Goal: Task Accomplishment & Management: Use online tool/utility

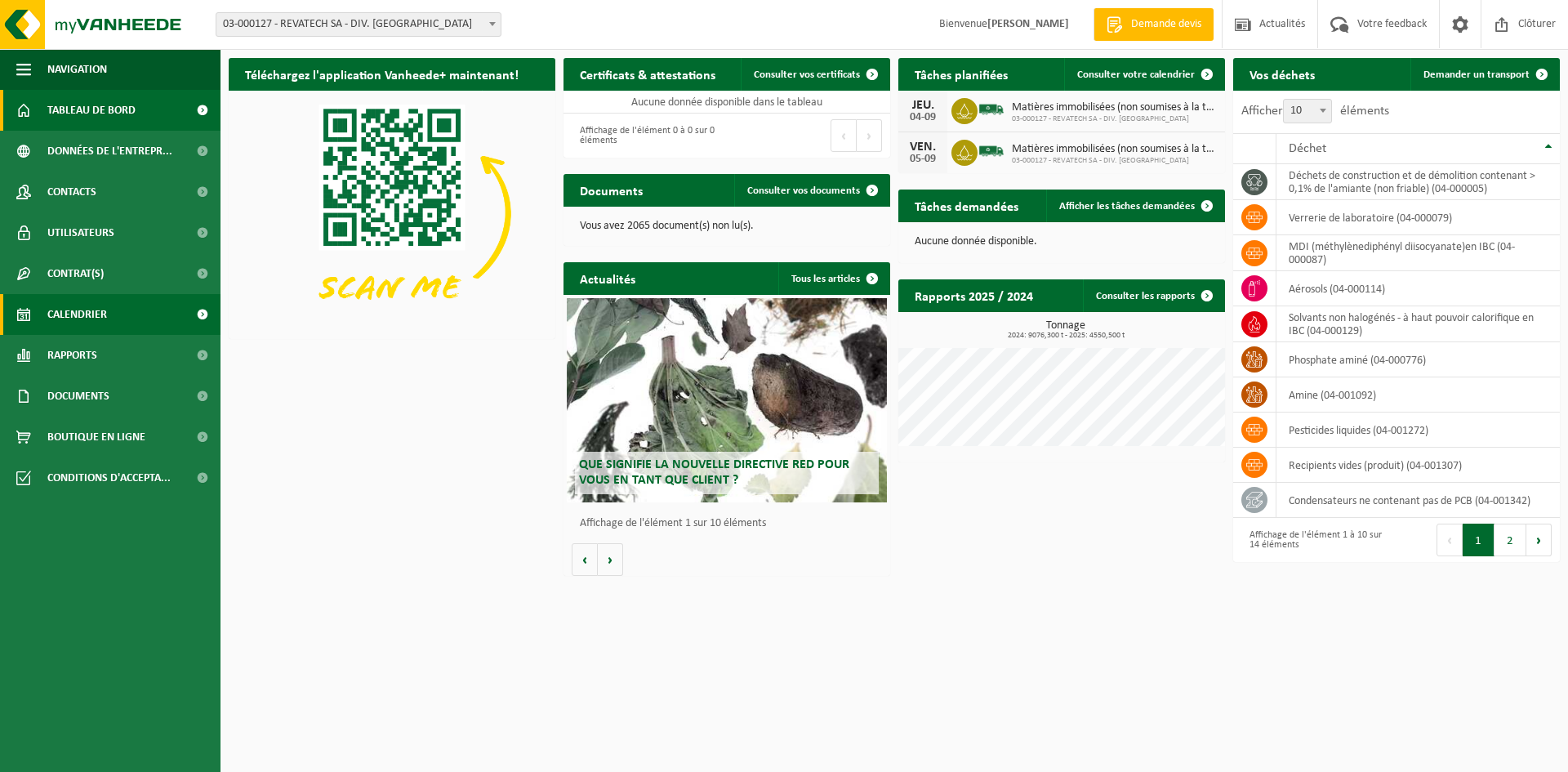
click at [86, 310] on span "Calendrier" at bounding box center [78, 314] width 60 height 41
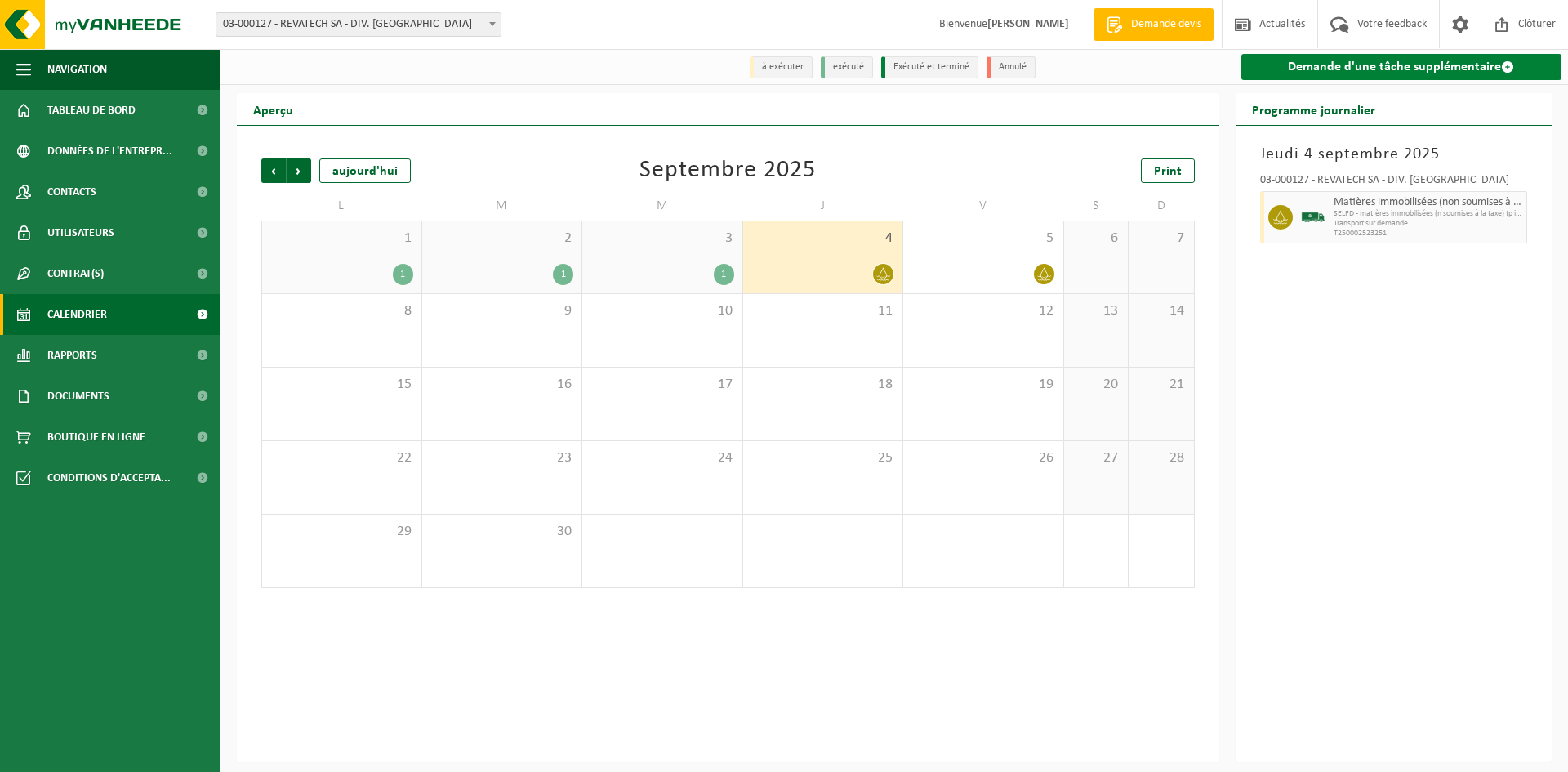
click at [1373, 65] on link "Demande d'une tâche supplémentaire" at bounding box center [1402, 66] width 321 height 26
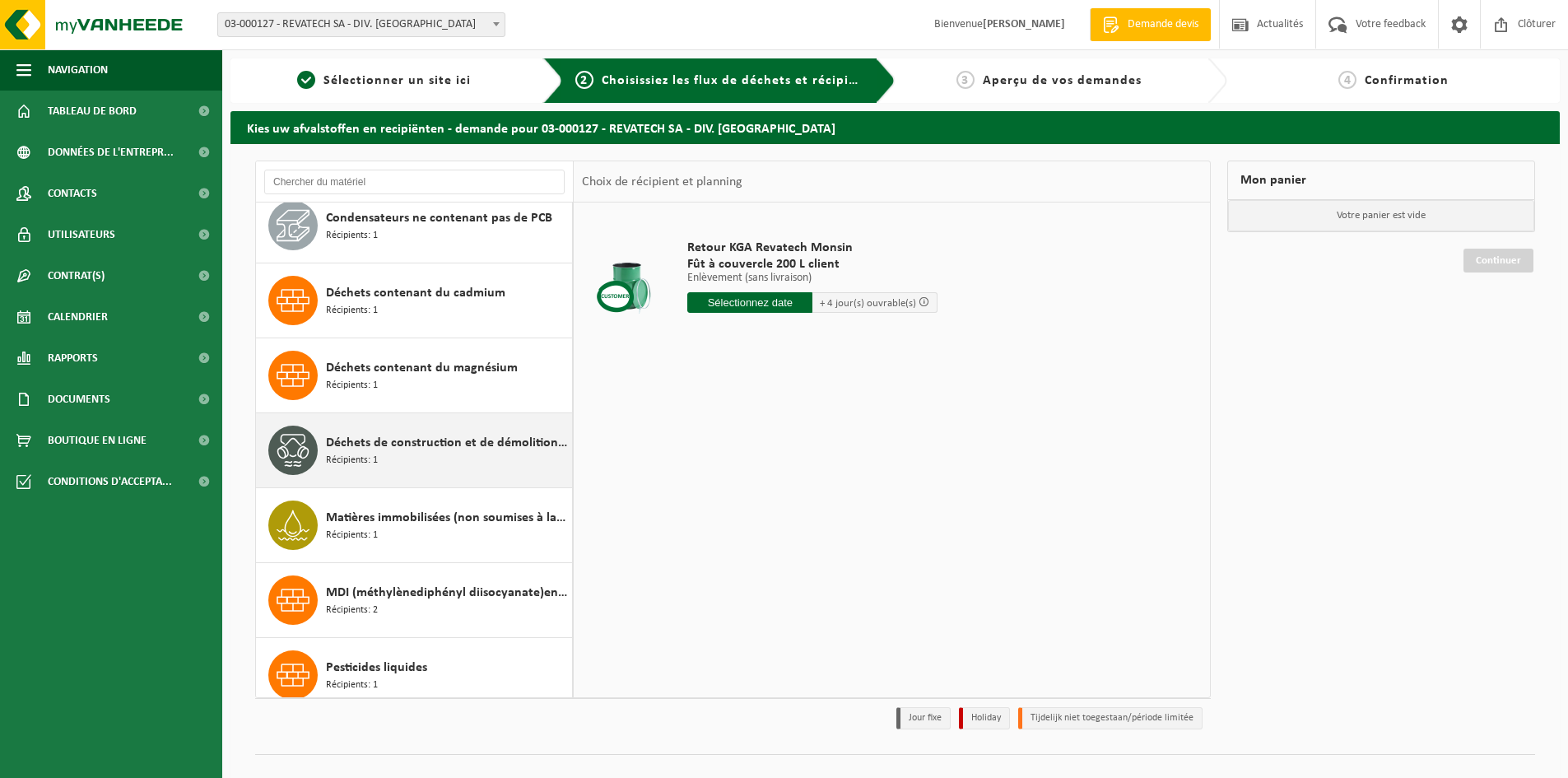
scroll to position [165, 0]
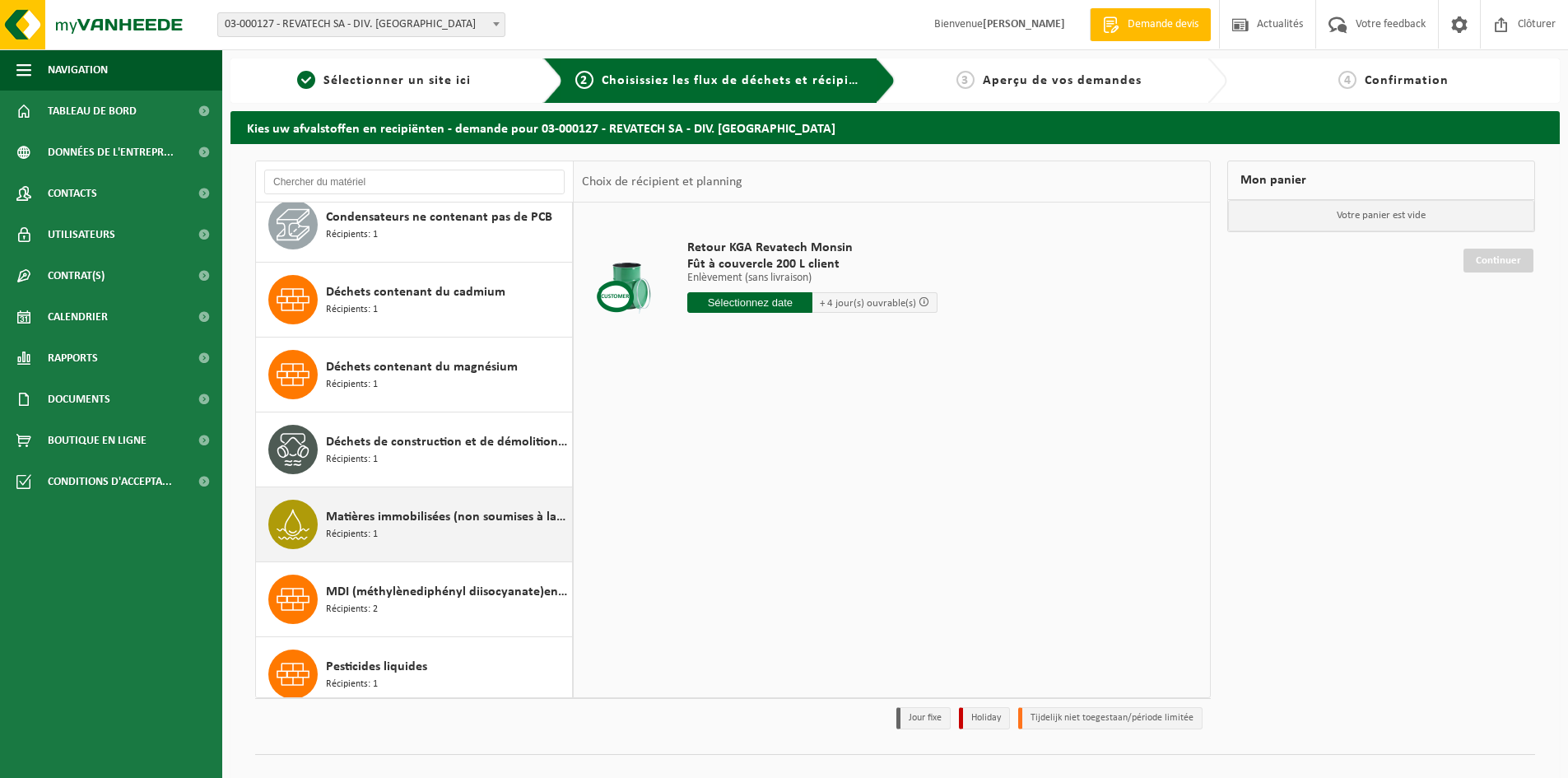
click at [448, 523] on span "Matières immobilisées (non soumises à la taxe)" at bounding box center [447, 517] width 242 height 20
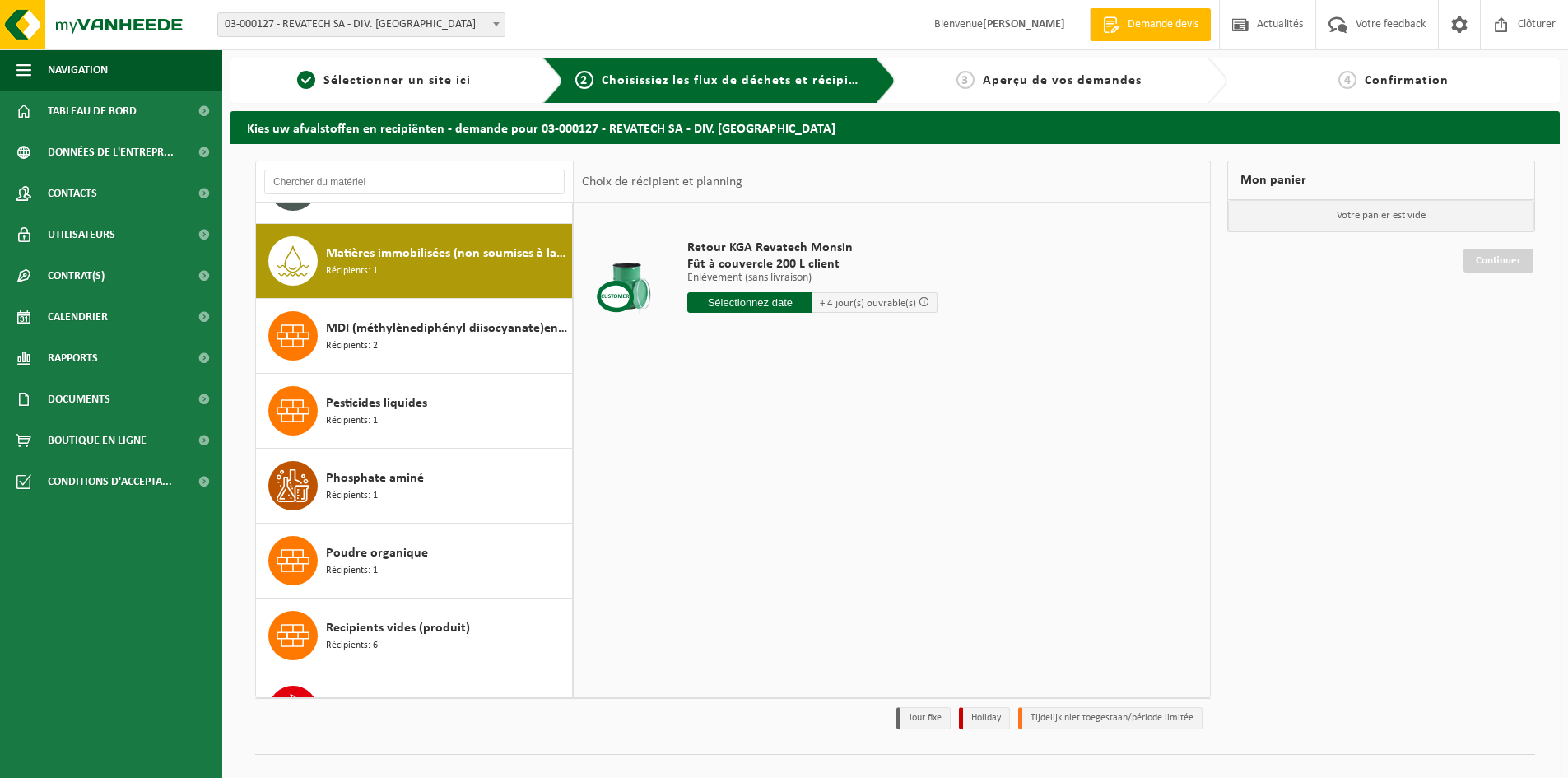
scroll to position [450, 0]
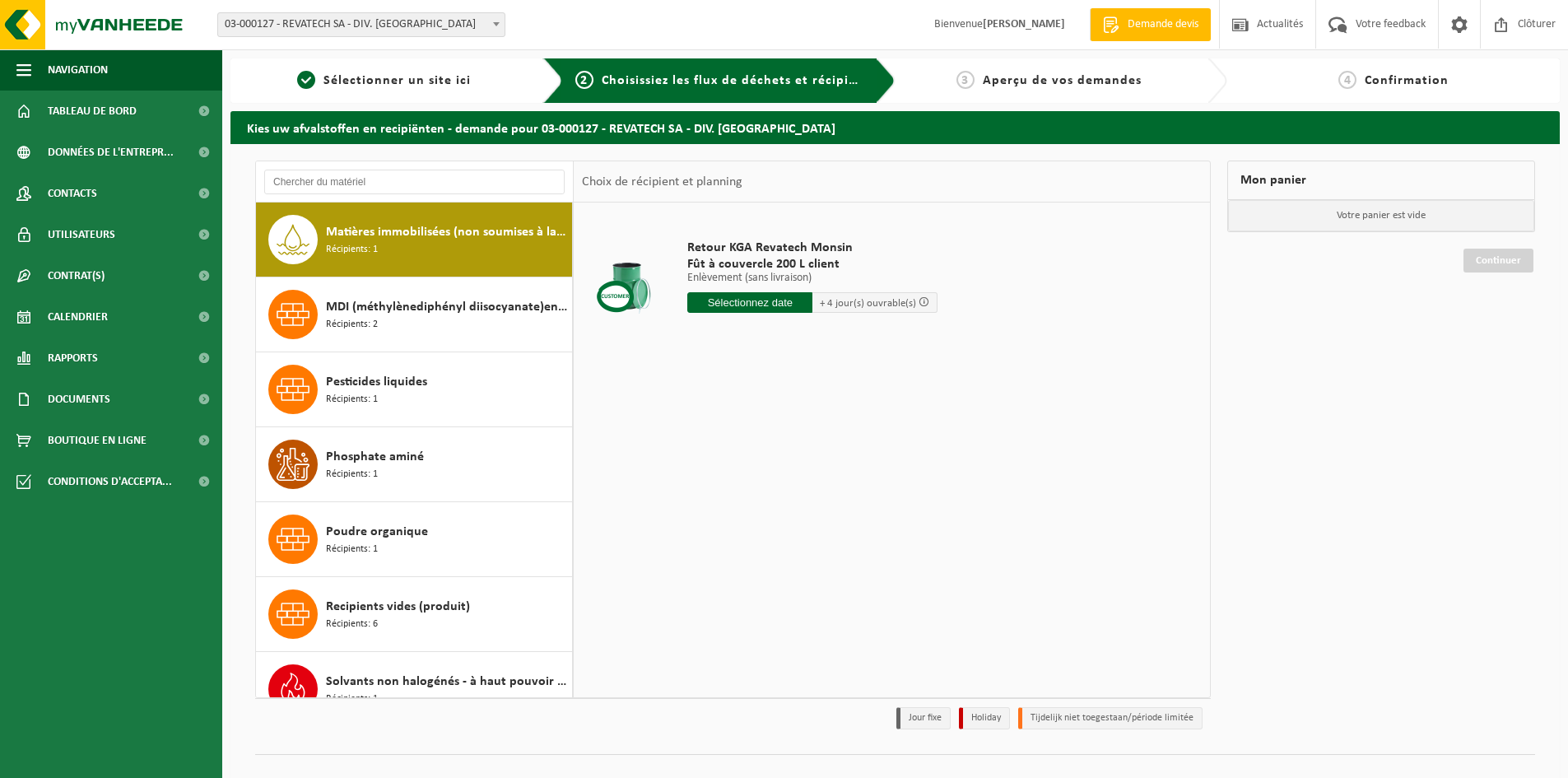
click at [800, 299] on input "text" at bounding box center [750, 302] width 125 height 21
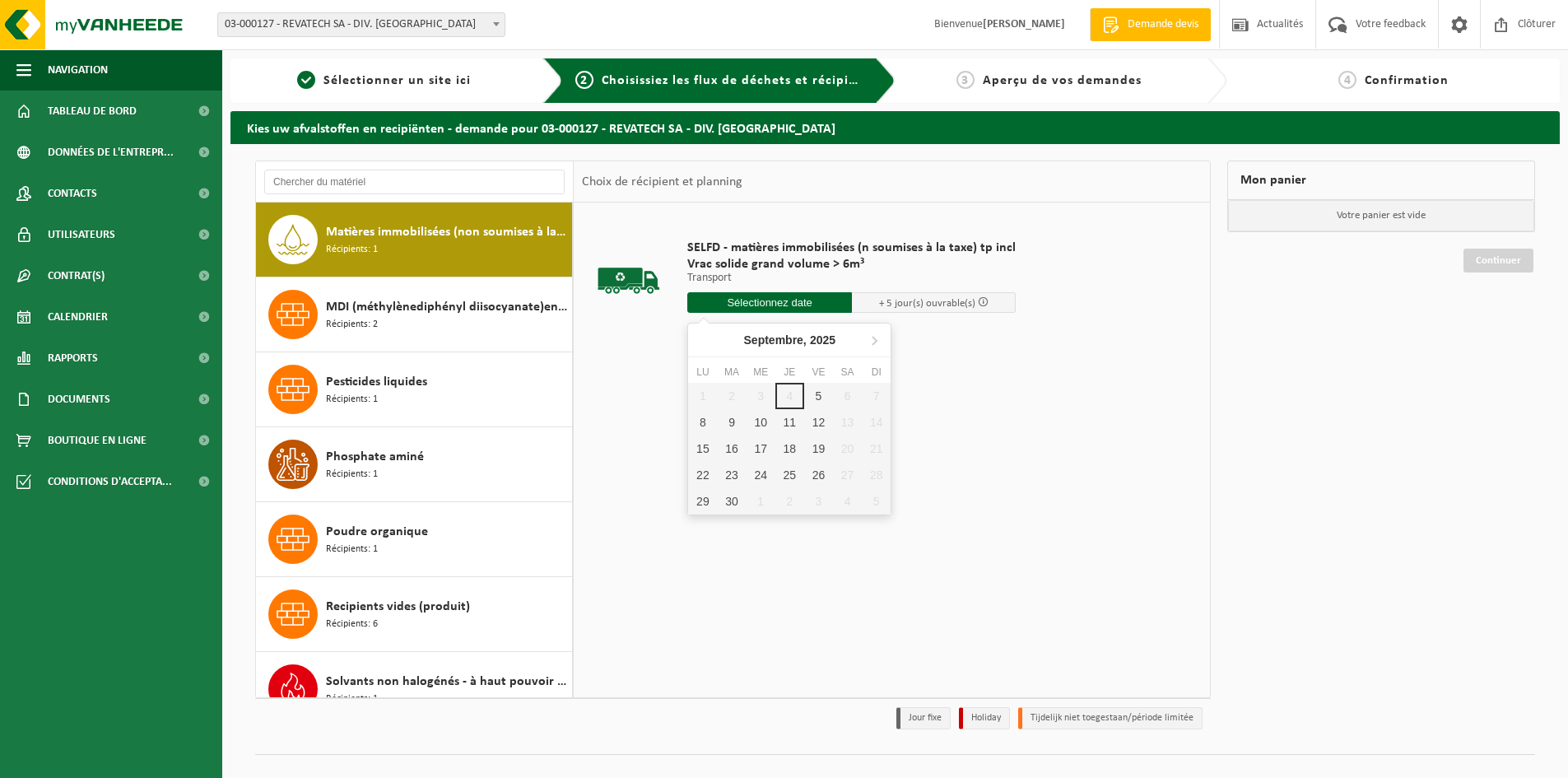
click at [831, 299] on input "text" at bounding box center [770, 302] width 165 height 21
click at [707, 422] on div "8" at bounding box center [703, 422] width 29 height 27
type input "à partir de 2025-09-08"
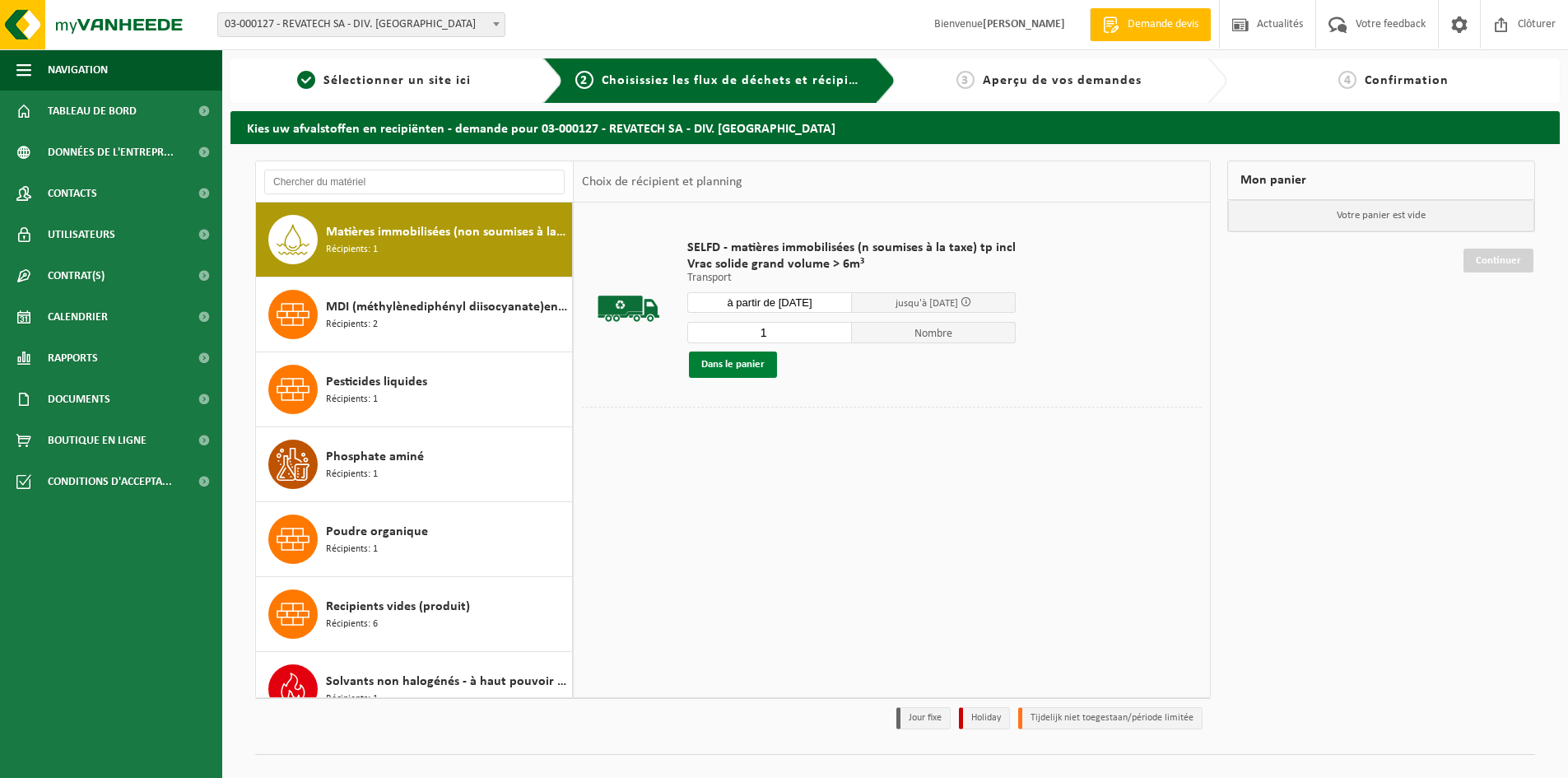
click at [755, 361] on button "Dans le panier" at bounding box center [733, 364] width 88 height 27
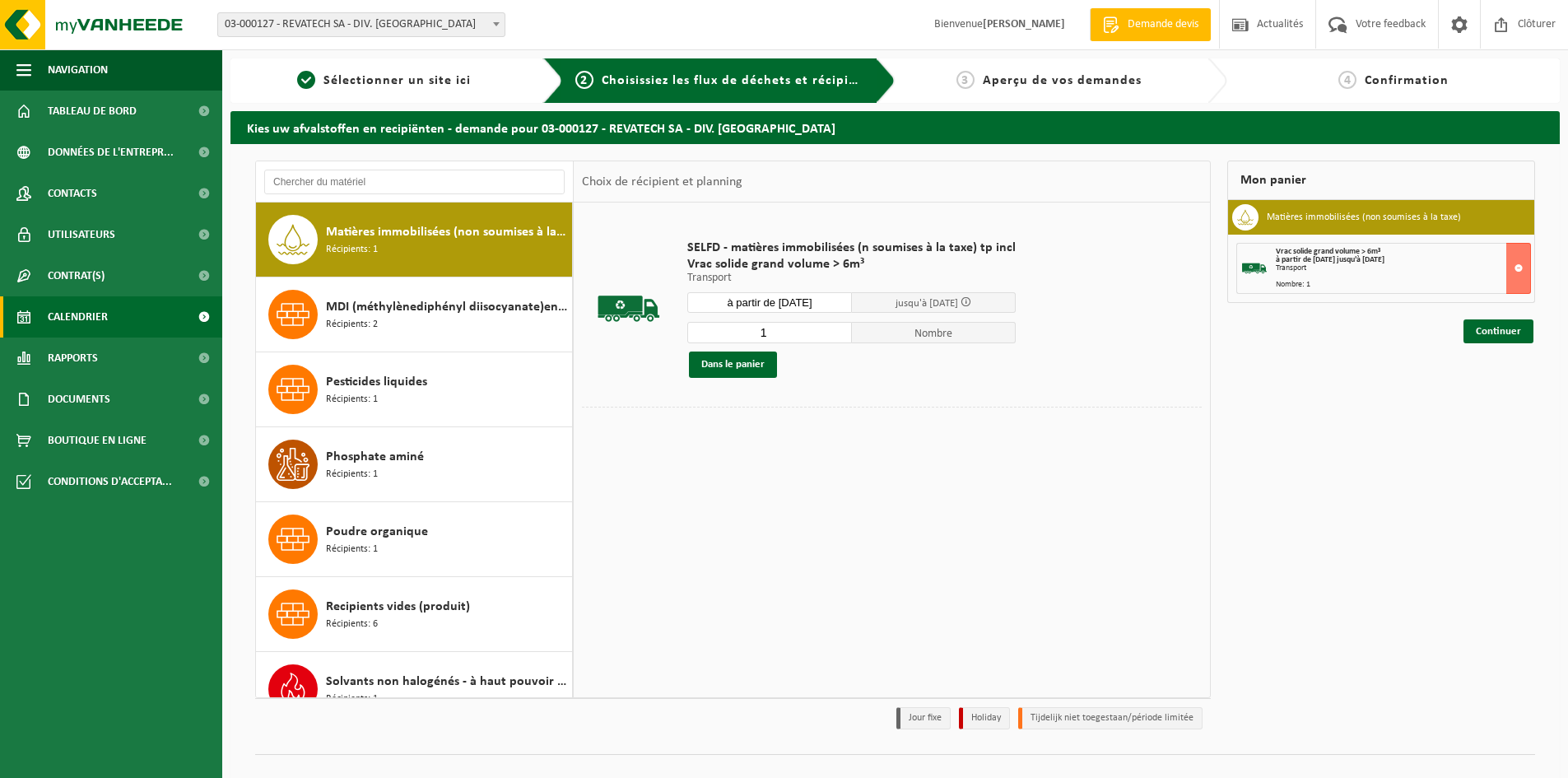
click at [89, 319] on span "Calendrier" at bounding box center [78, 317] width 60 height 41
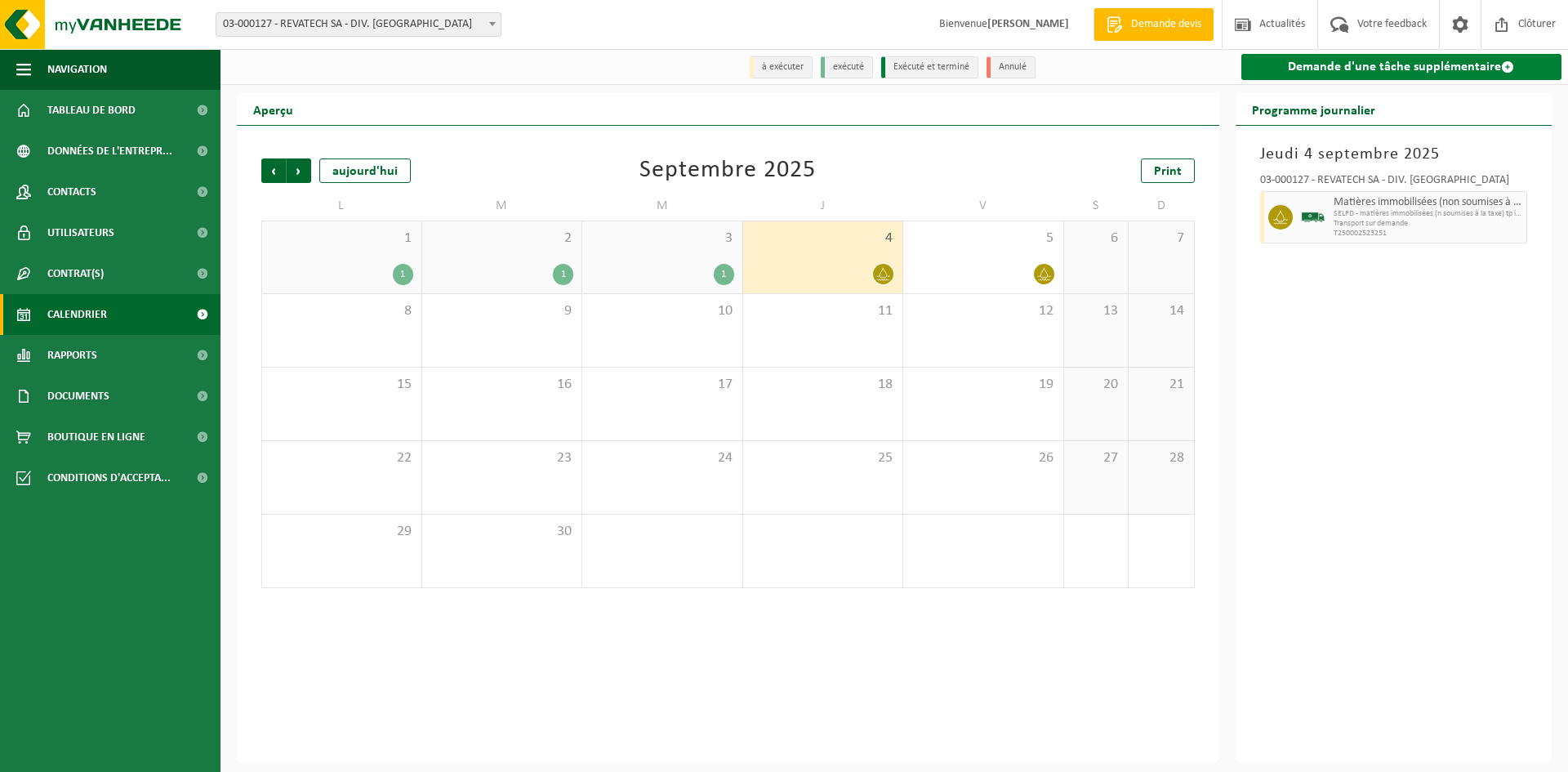
click at [1330, 70] on link "Demande d'une tâche supplémentaire" at bounding box center [1402, 66] width 321 height 26
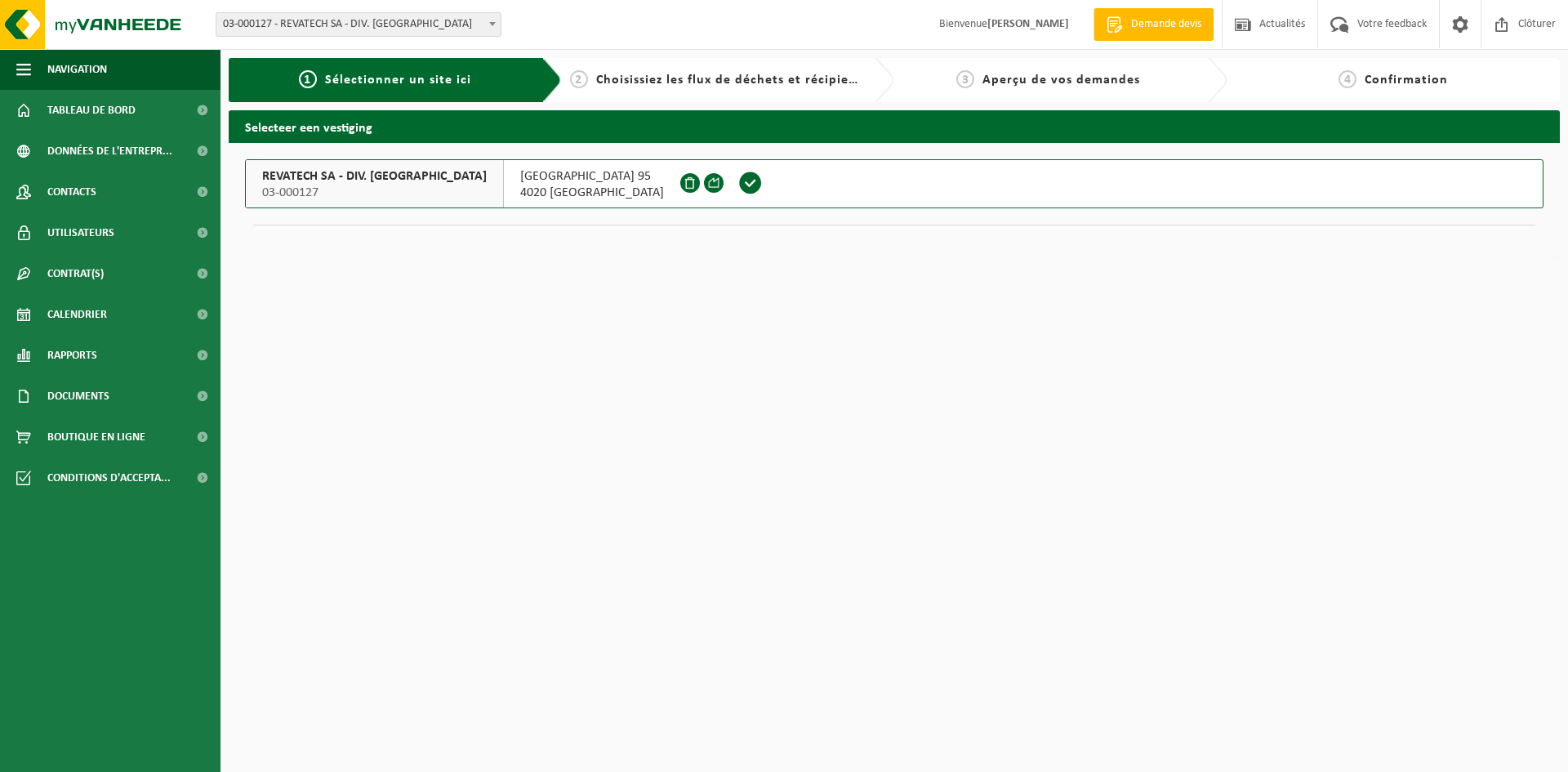
click at [738, 185] on span at bounding box center [750, 182] width 25 height 25
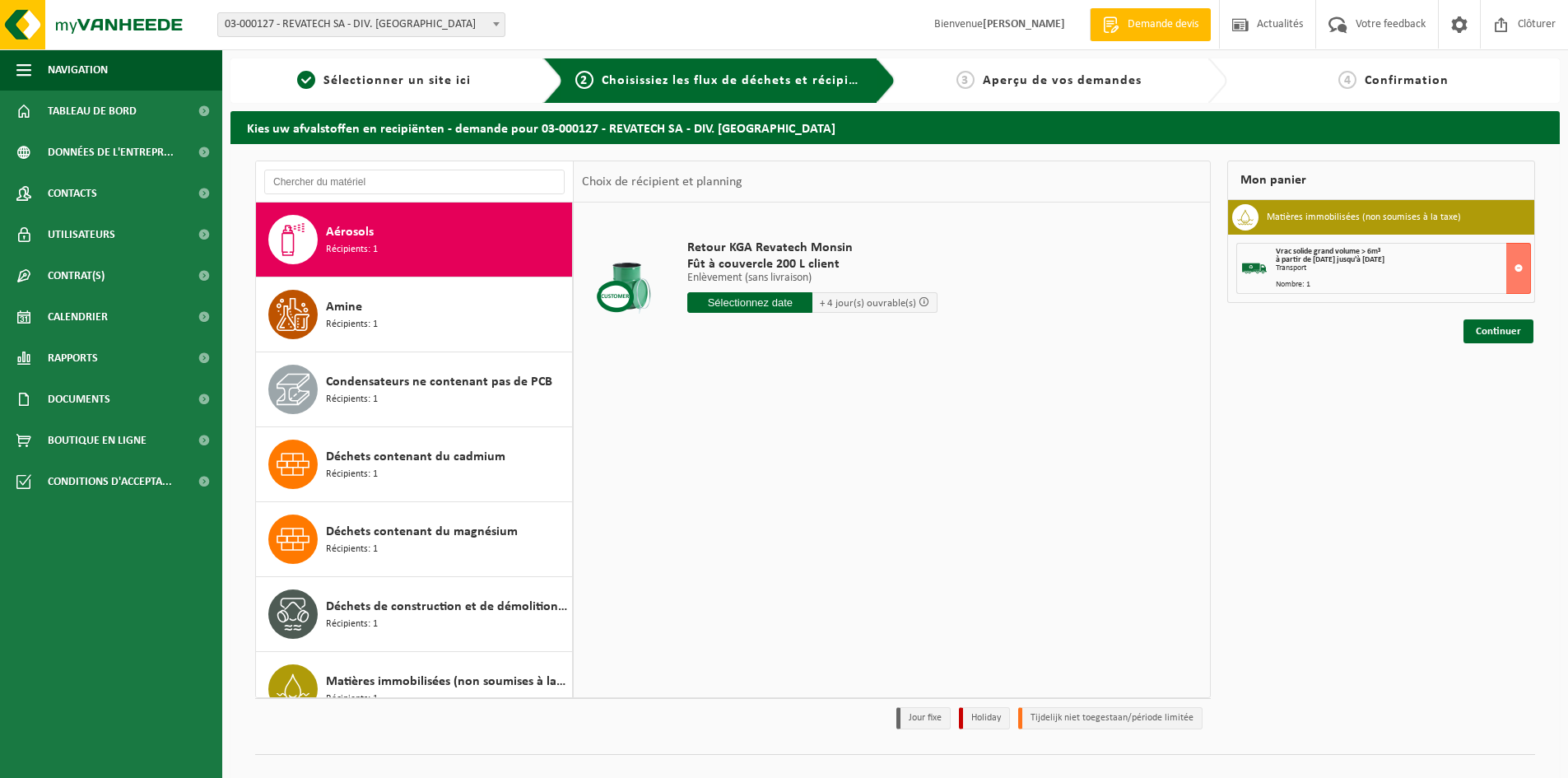
click at [780, 302] on input "text" at bounding box center [750, 302] width 125 height 21
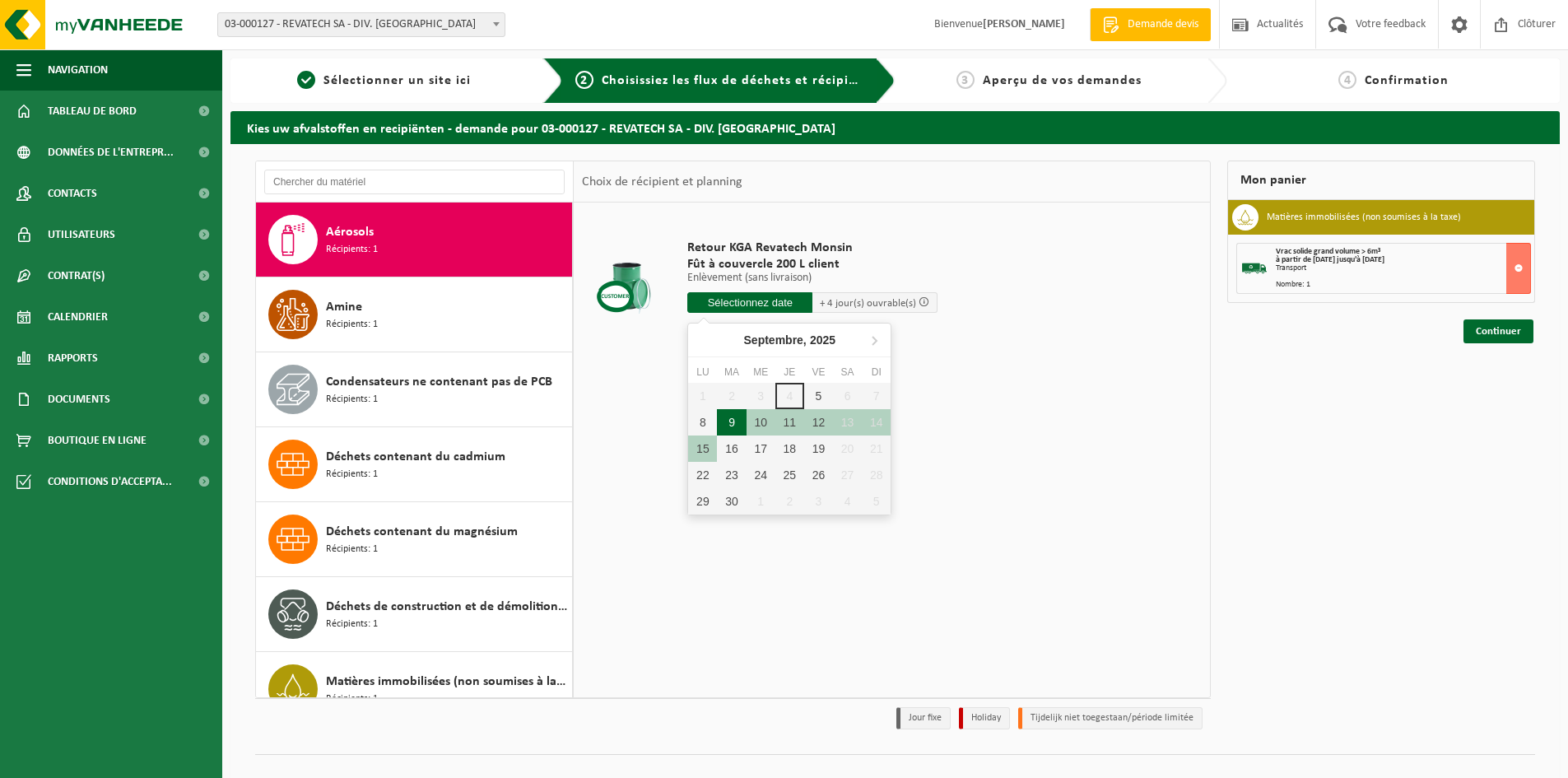
click at [736, 422] on div "9" at bounding box center [731, 422] width 29 height 27
type input "à partir de 2025-09-09"
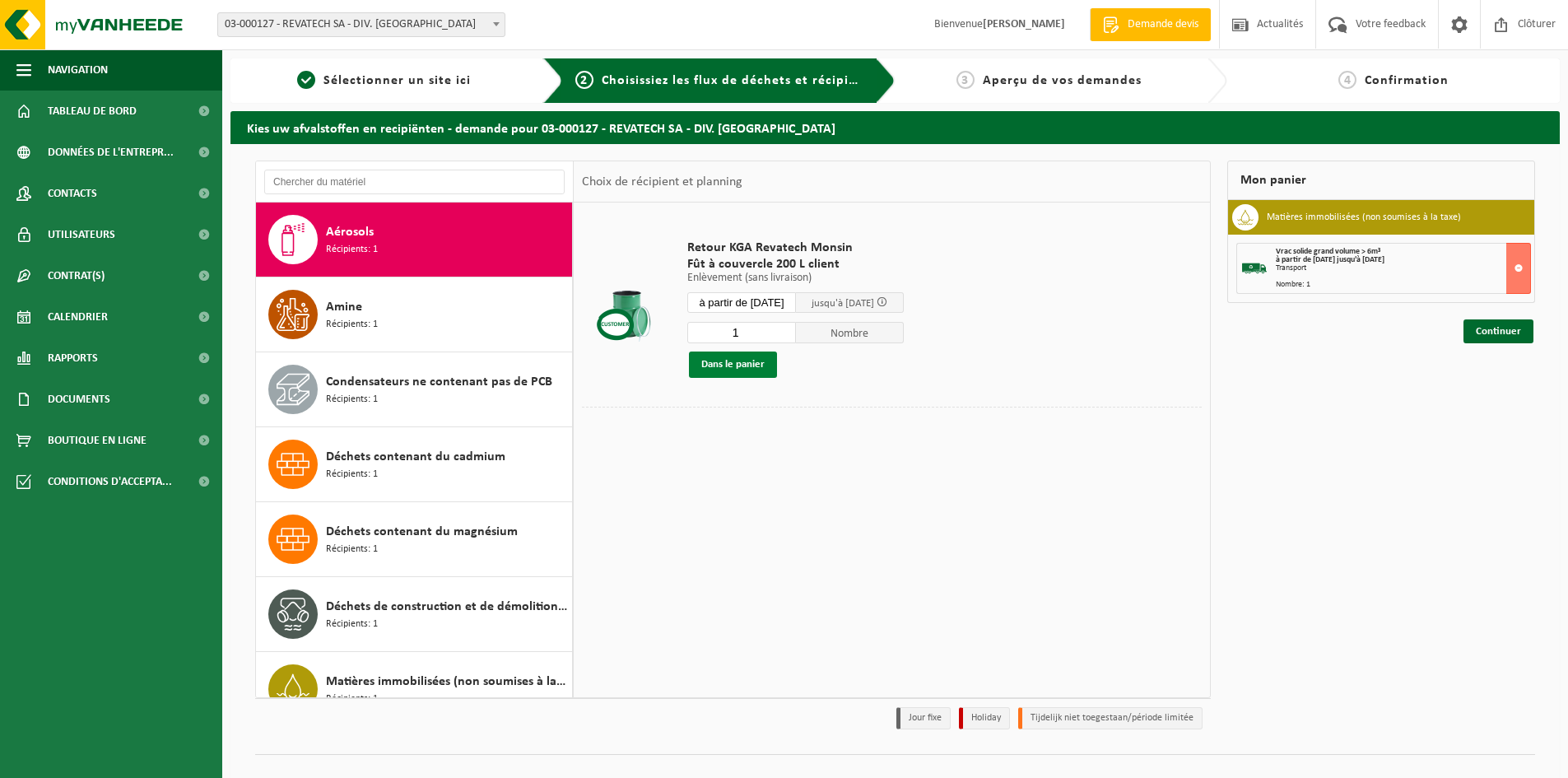
click at [752, 361] on button "Dans le panier" at bounding box center [733, 364] width 88 height 27
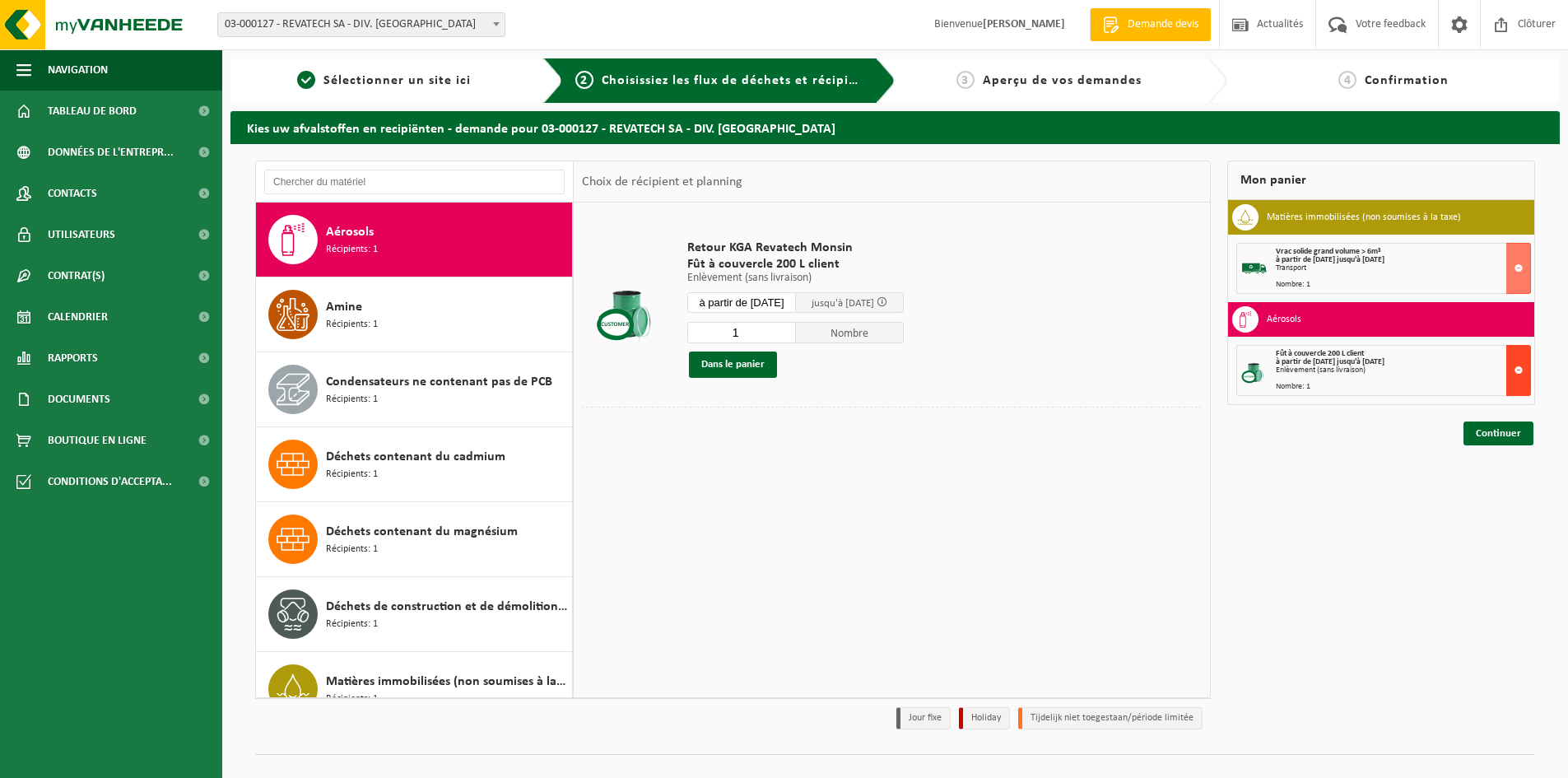
click at [1517, 368] on button at bounding box center [1518, 370] width 25 height 51
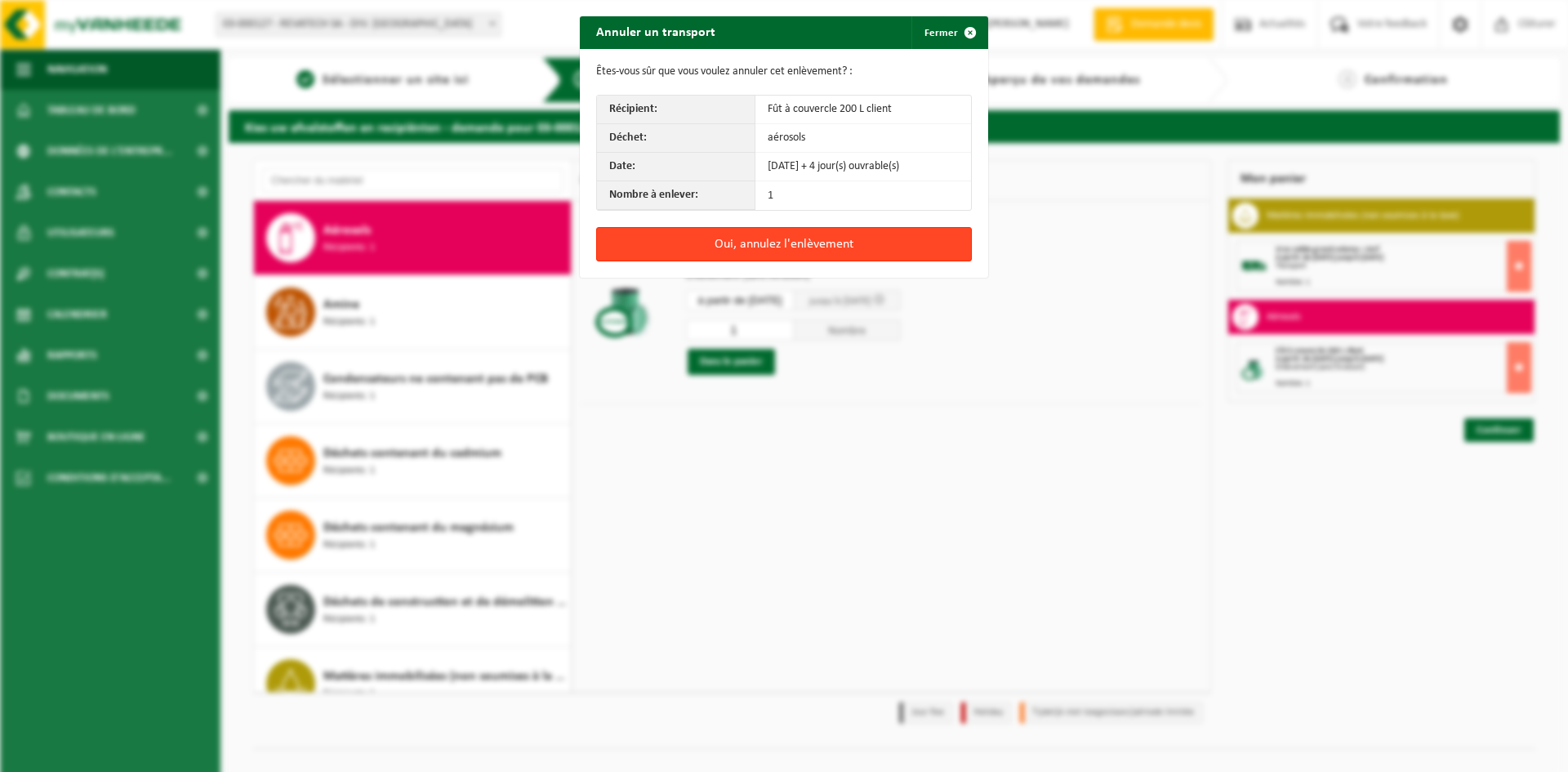
click at [787, 242] on button "Oui, annulez l'enlèvement" at bounding box center [784, 245] width 376 height 34
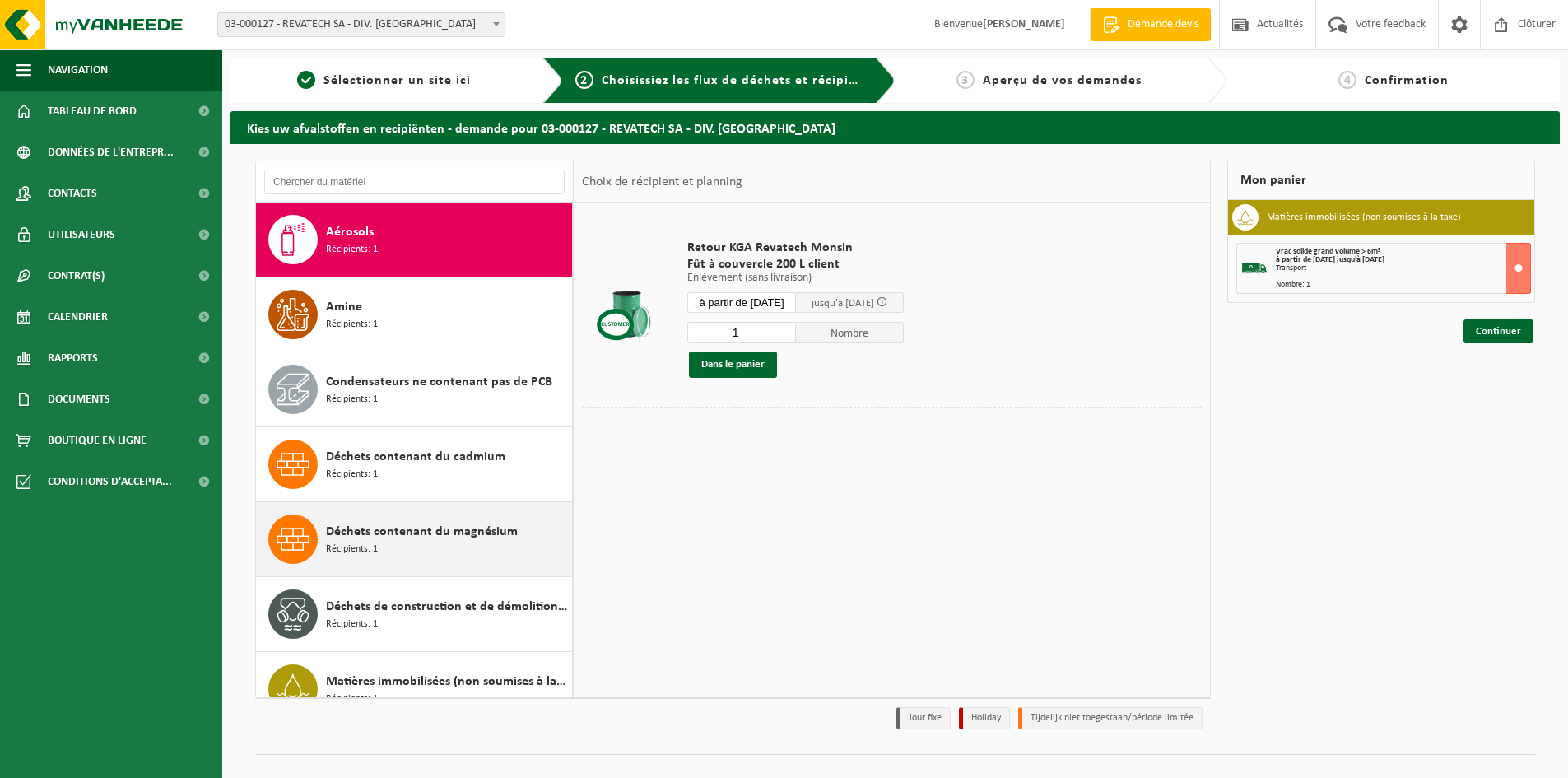
scroll to position [82, 0]
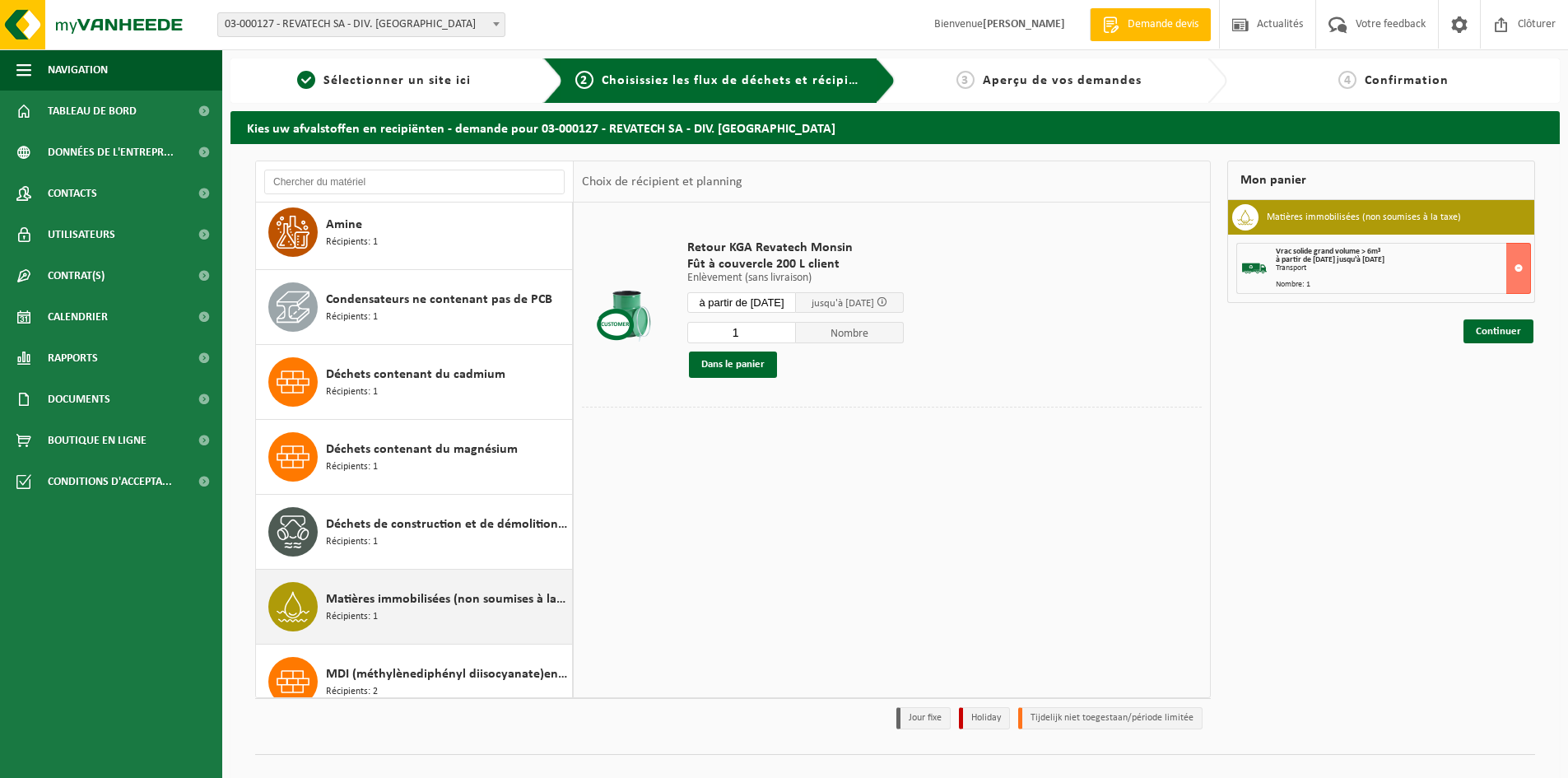
click at [418, 603] on span "Matières immobilisées (non soumises à la taxe)" at bounding box center [447, 599] width 242 height 20
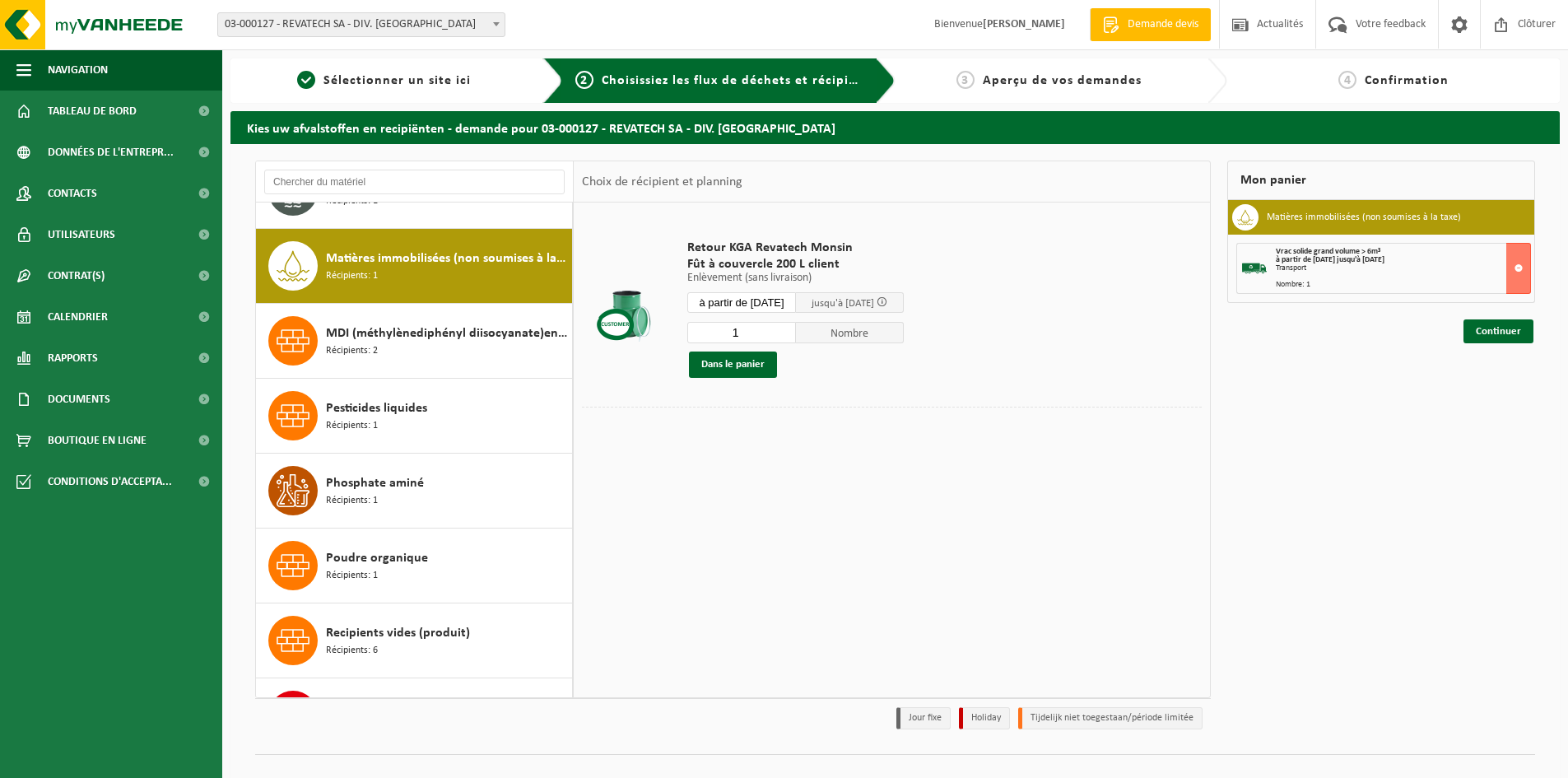
scroll to position [450, 0]
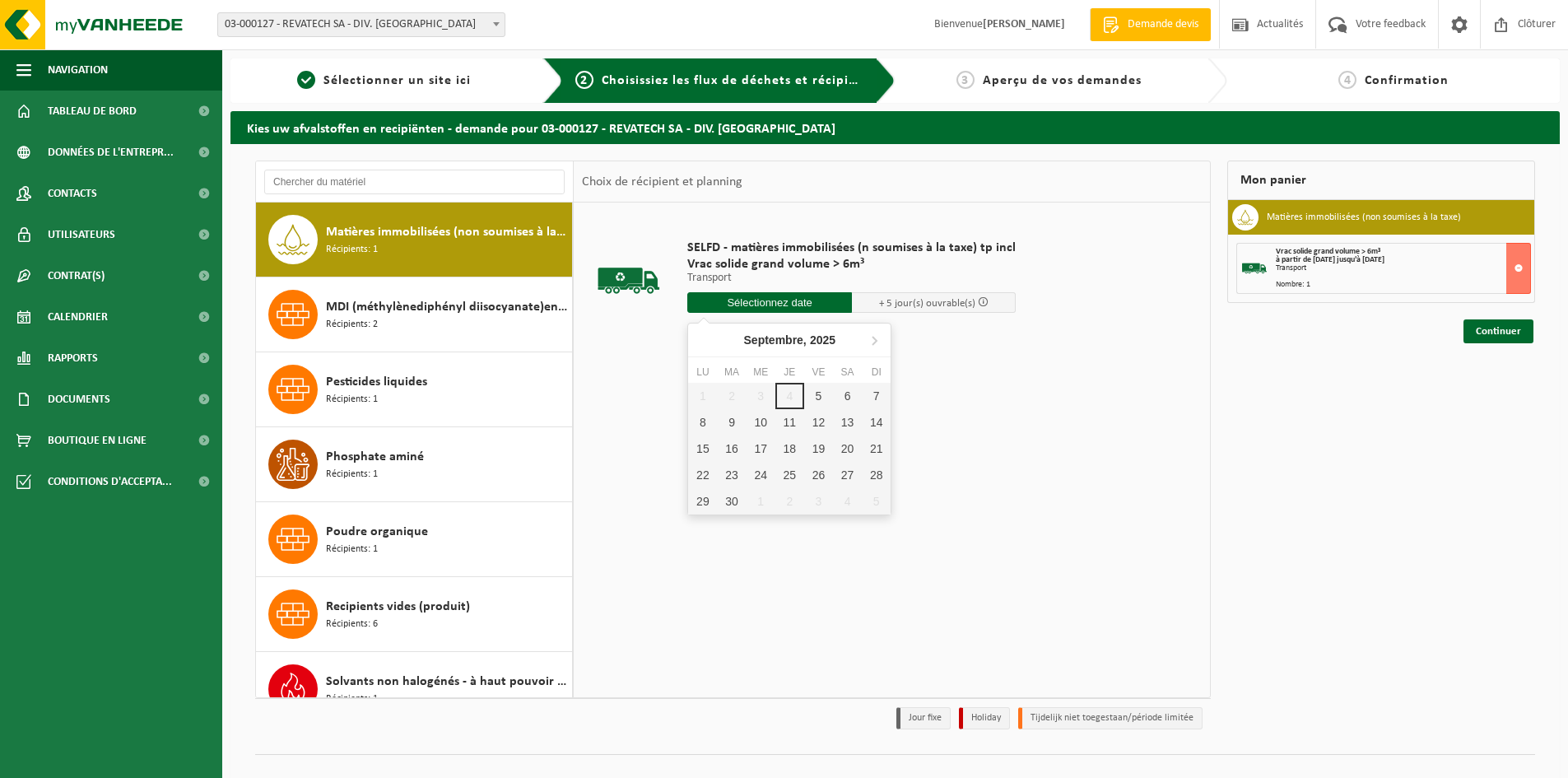
click at [826, 305] on input "text" at bounding box center [770, 302] width 165 height 21
click at [736, 420] on div "9" at bounding box center [731, 422] width 29 height 27
type input "à partir de 2025-09-09"
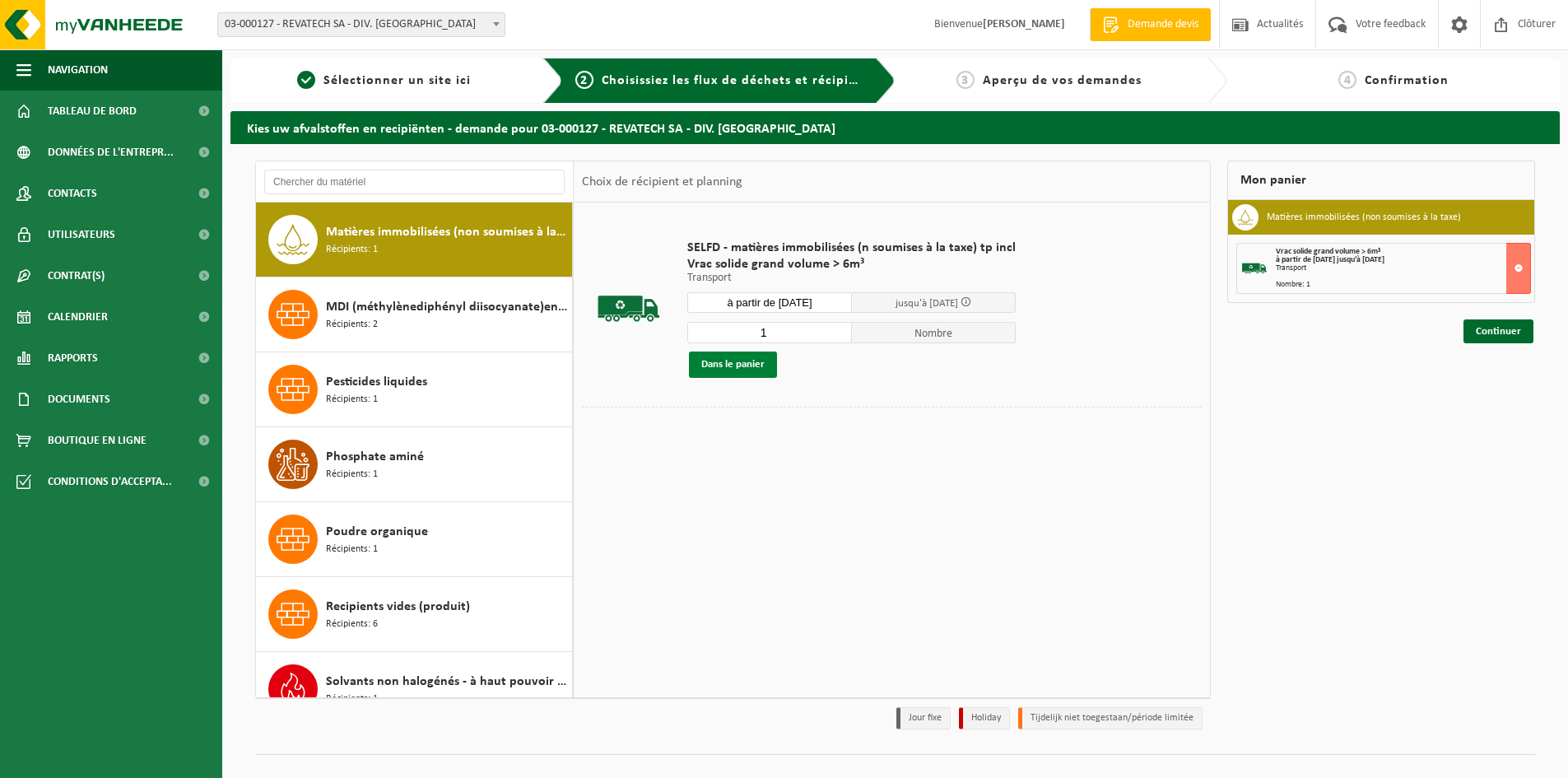
click at [748, 368] on button "Dans le panier" at bounding box center [733, 364] width 88 height 27
click at [1506, 392] on link "Continuer" at bounding box center [1498, 391] width 70 height 24
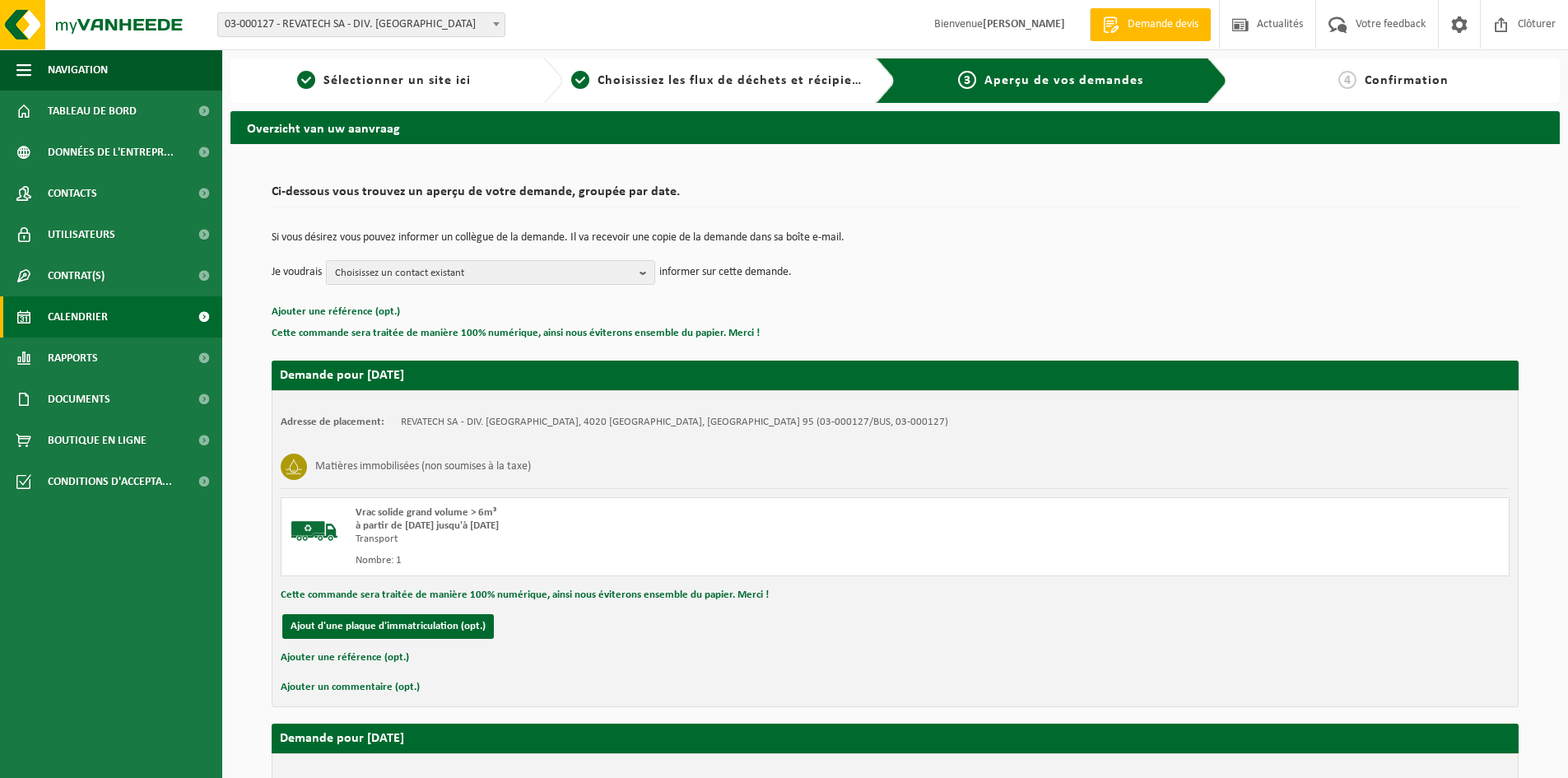
click at [95, 315] on span "Calendrier" at bounding box center [78, 317] width 60 height 41
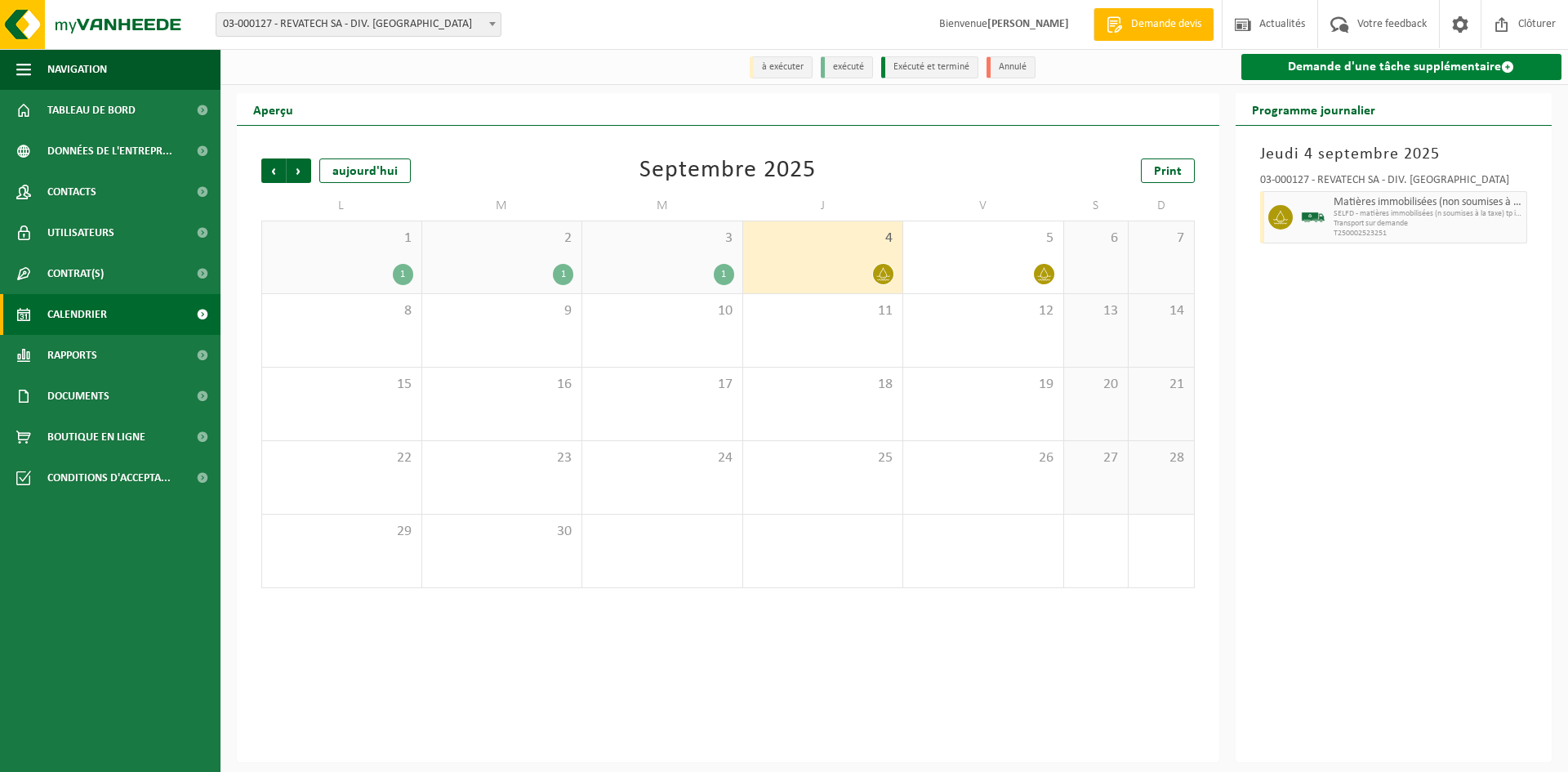
click at [1370, 64] on link "Demande d'une tâche supplémentaire" at bounding box center [1402, 66] width 321 height 26
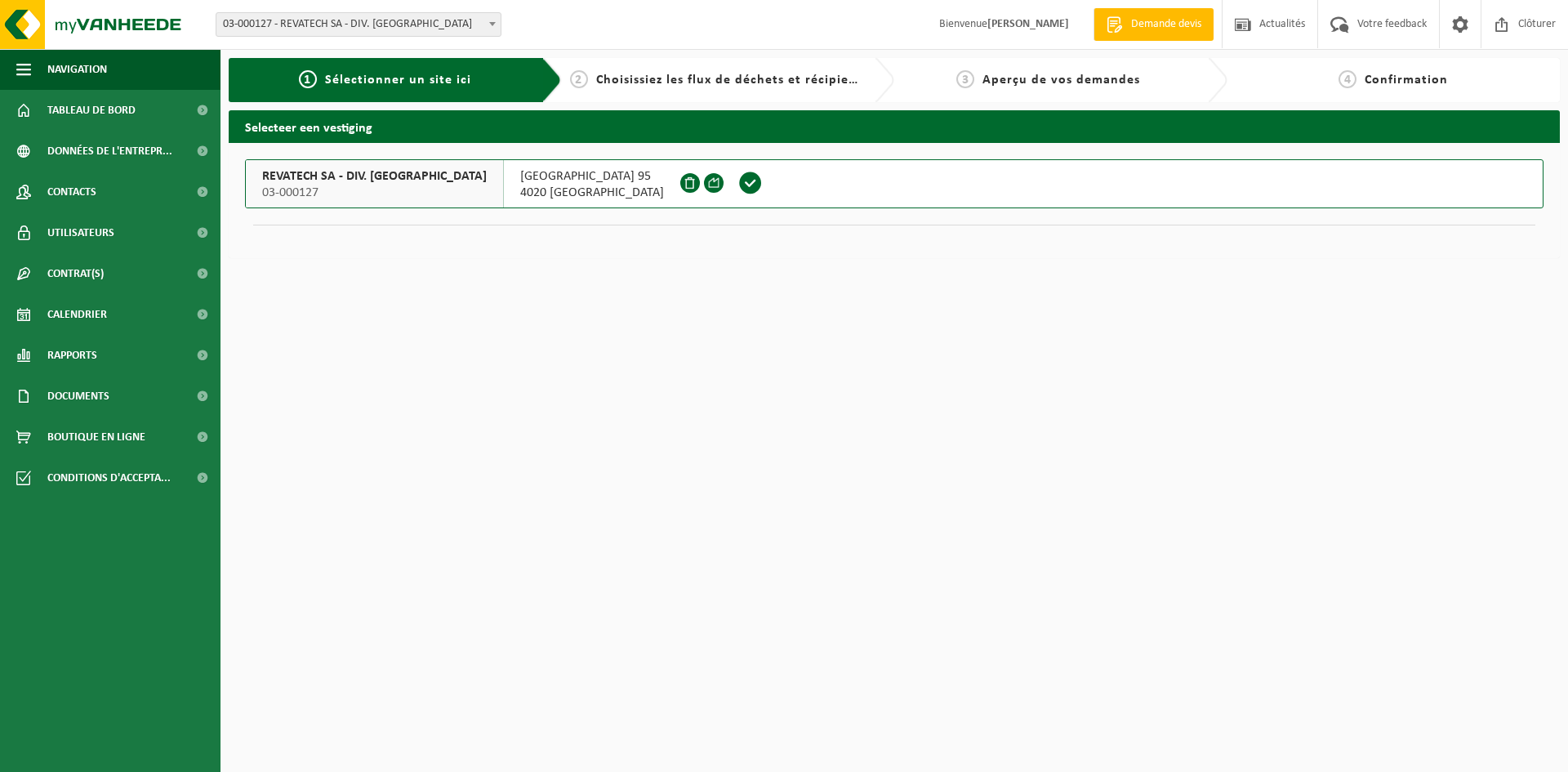
click at [738, 184] on span at bounding box center [750, 182] width 25 height 25
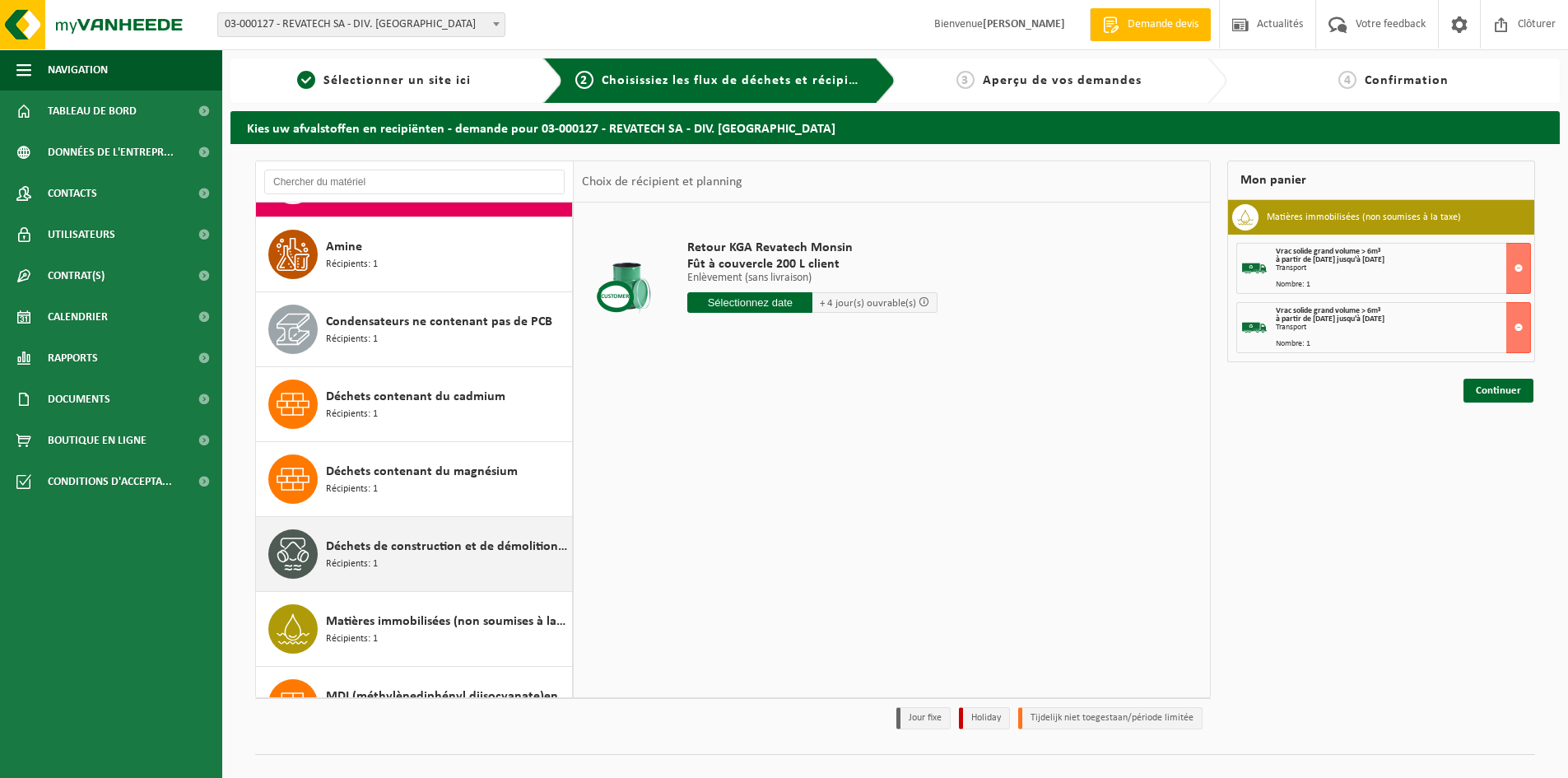
scroll to position [165, 0]
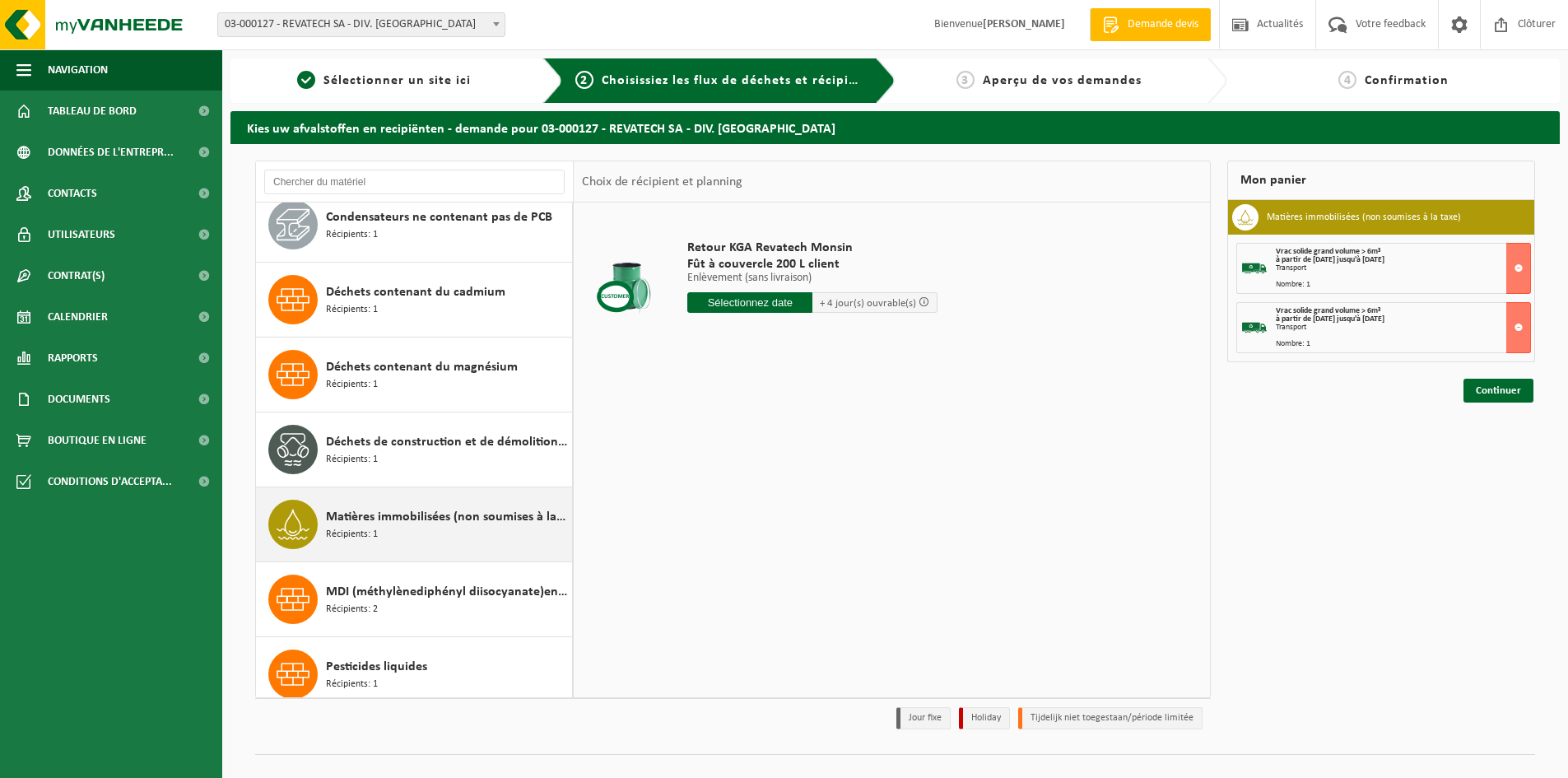
click at [440, 526] on span "Matières immobilisées (non soumises à la taxe)" at bounding box center [447, 517] width 242 height 20
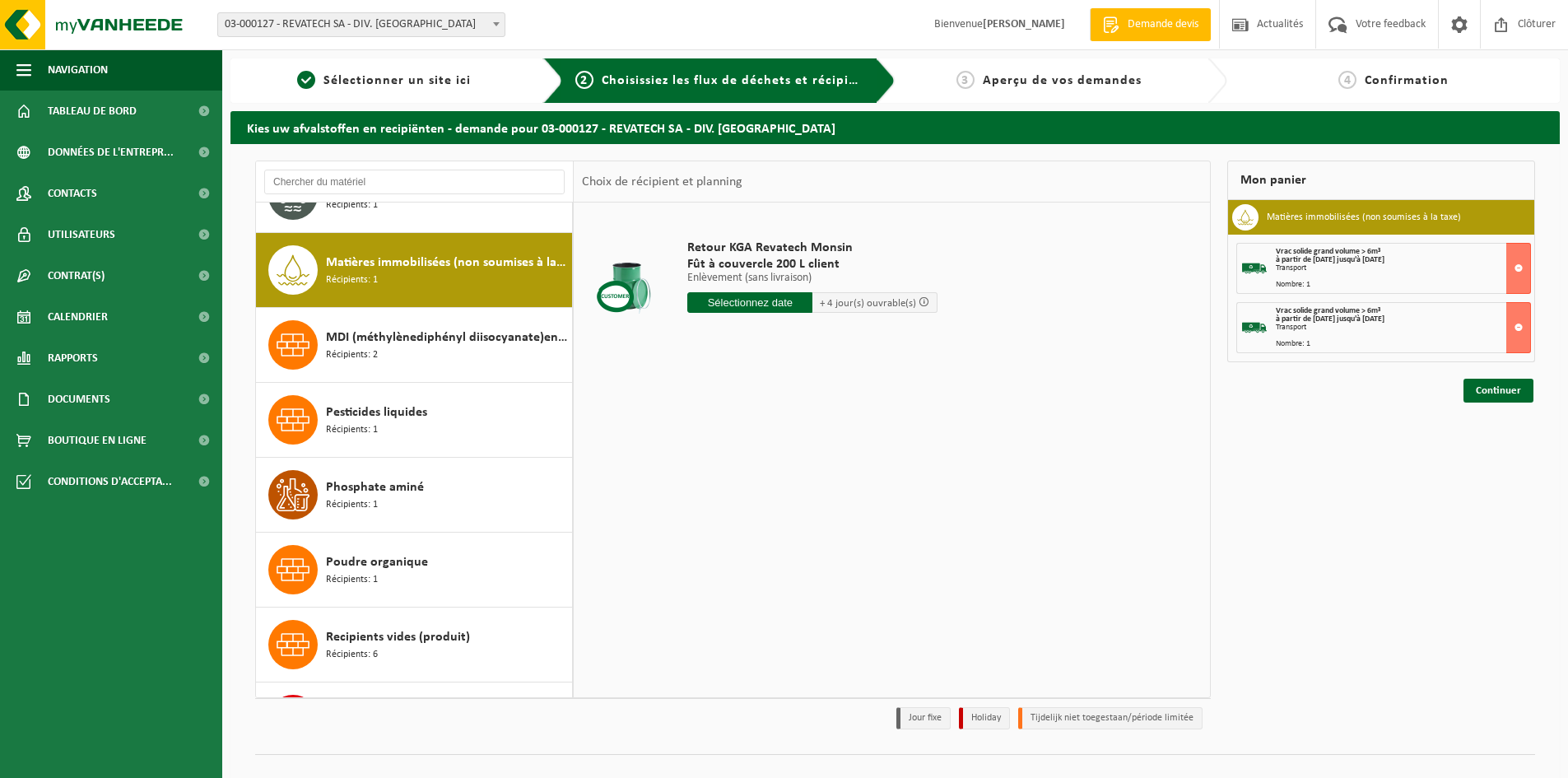
scroll to position [450, 0]
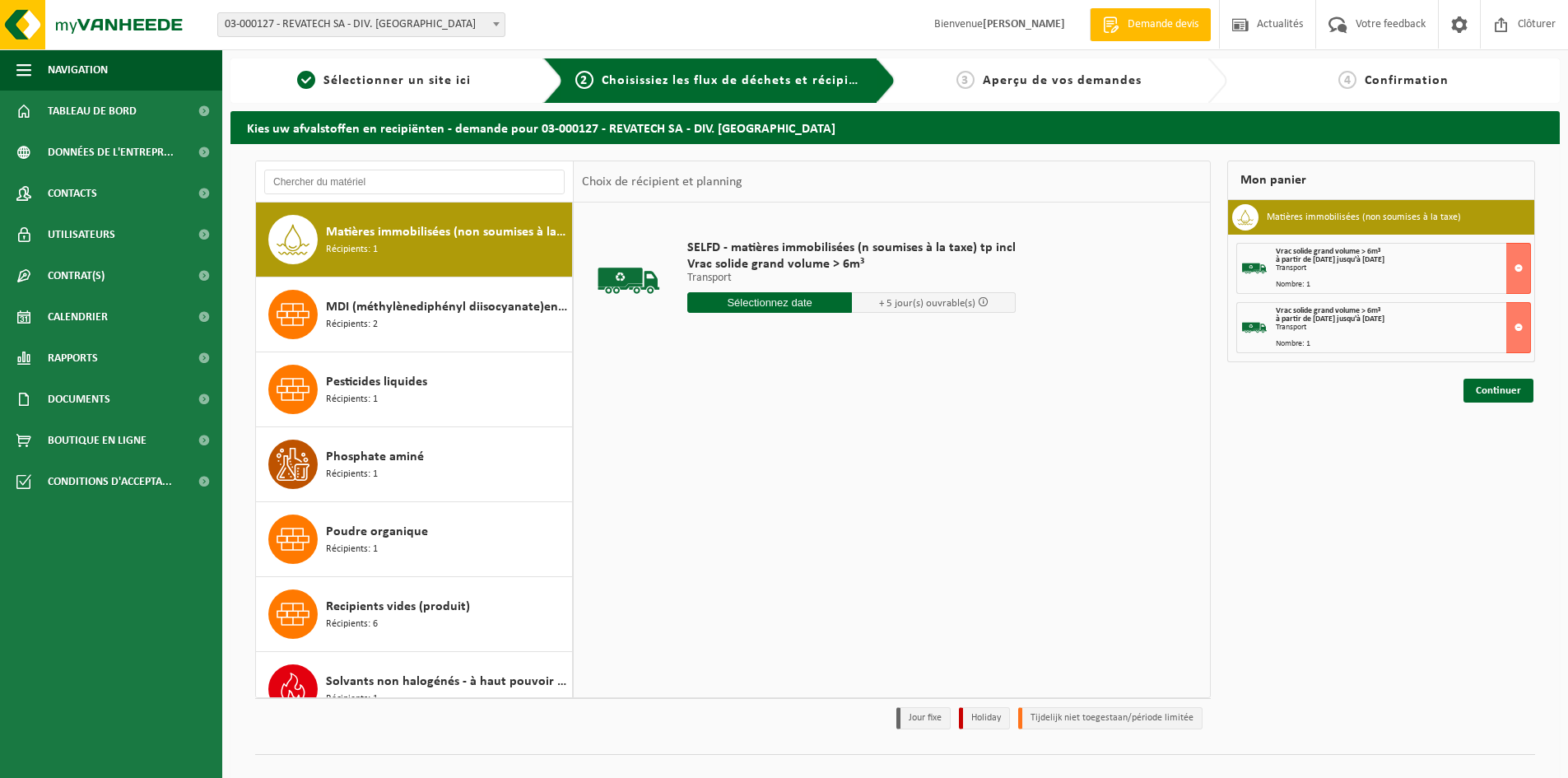
click at [800, 304] on input "text" at bounding box center [770, 302] width 165 height 21
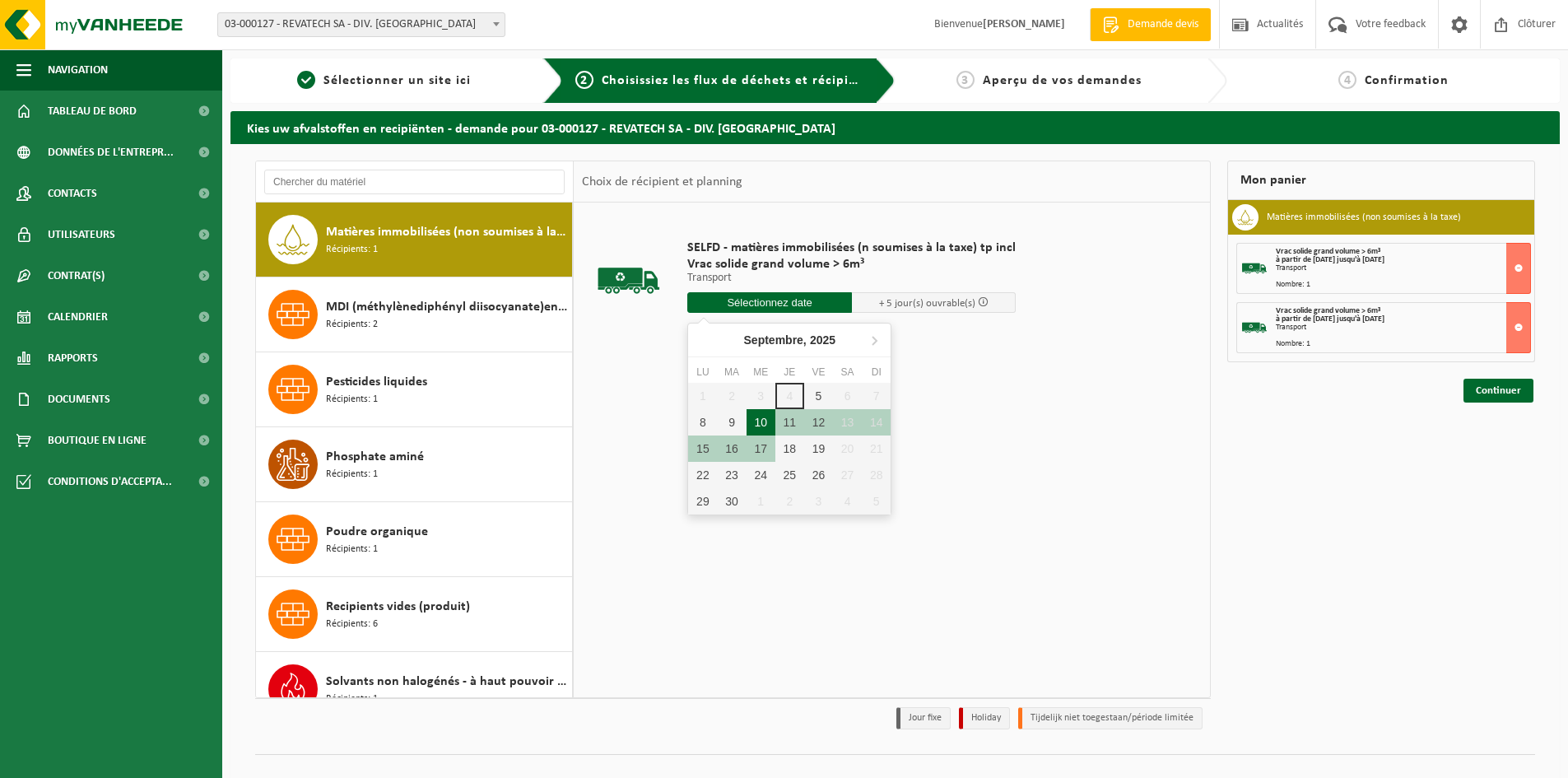
click at [766, 419] on div "10" at bounding box center [761, 422] width 29 height 27
type input "à partir de 2025-09-10"
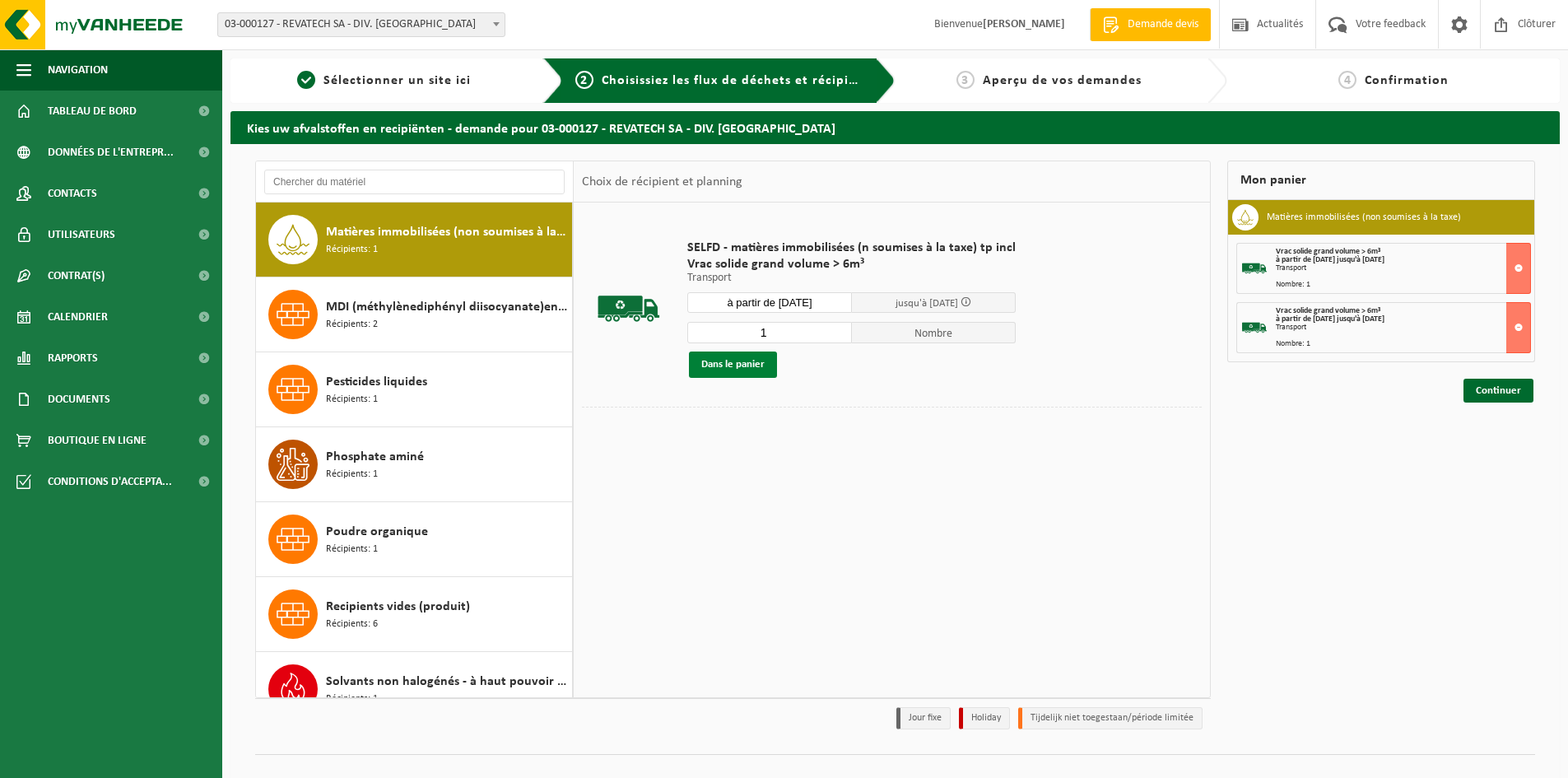
click at [755, 368] on button "Dans le panier" at bounding box center [733, 364] width 88 height 27
click at [1494, 449] on link "Continuer" at bounding box center [1498, 450] width 70 height 24
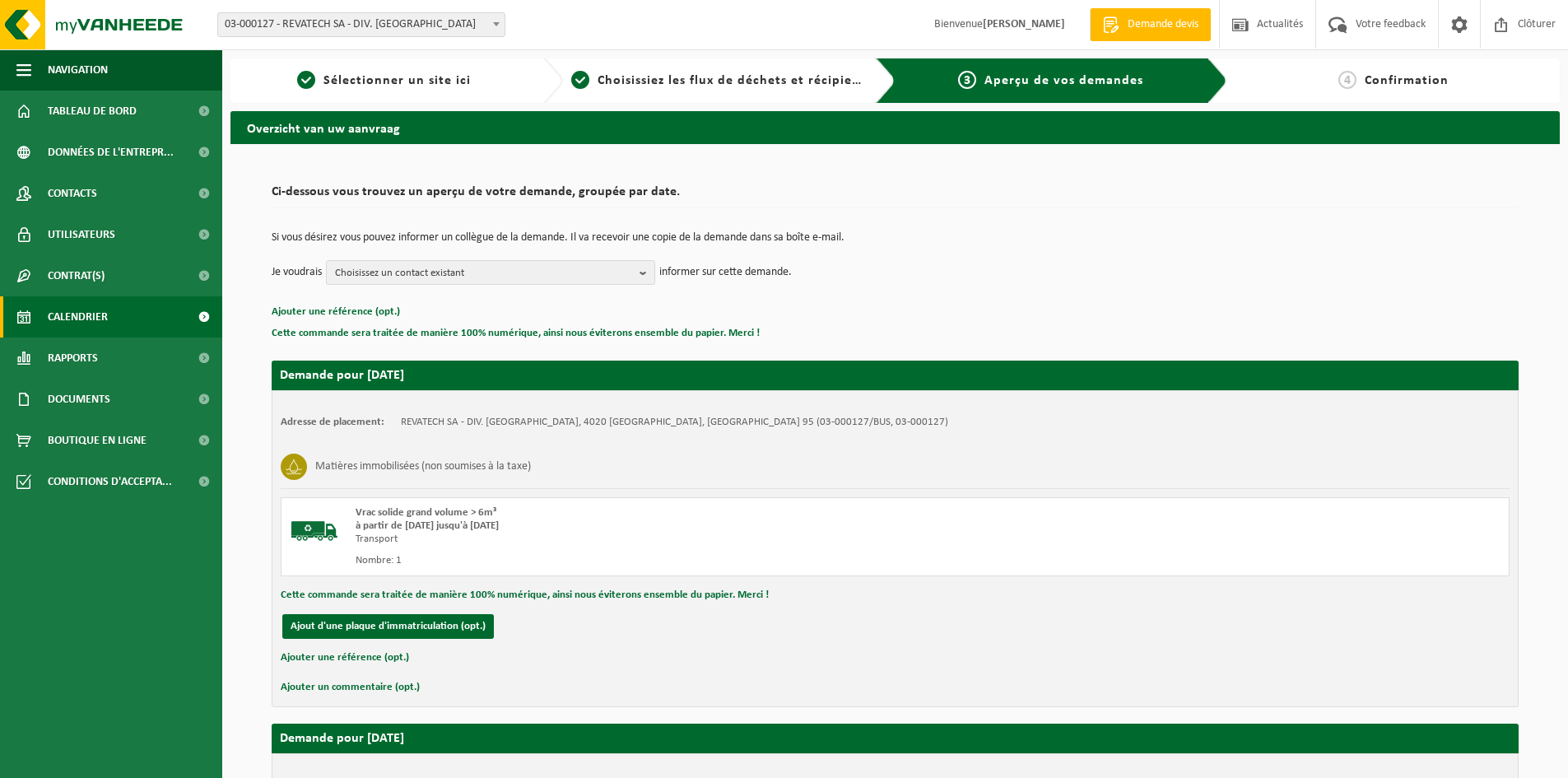
click at [70, 316] on span "Calendrier" at bounding box center [78, 317] width 60 height 41
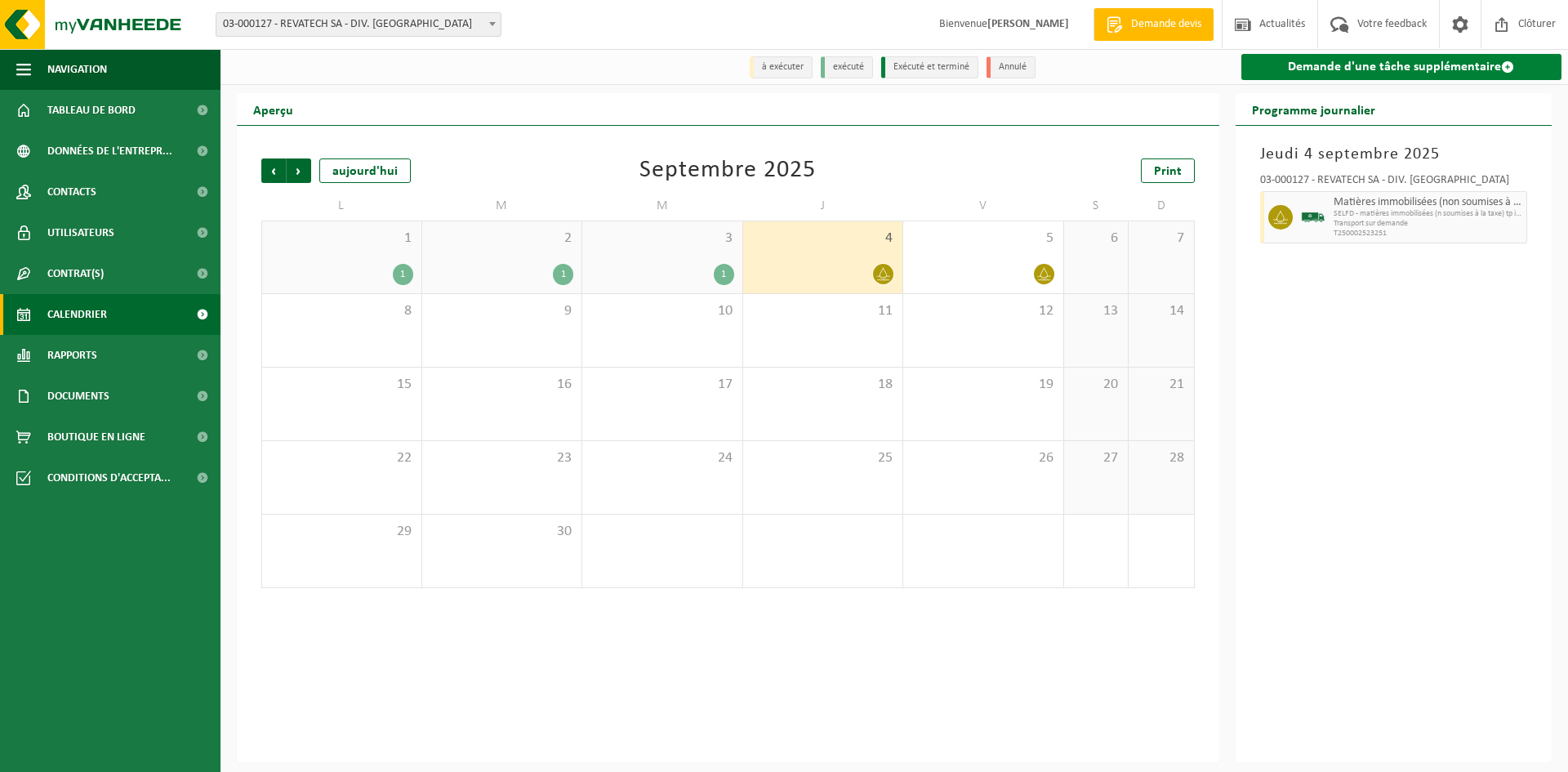
click at [1374, 65] on link "Demande d'une tâche supplémentaire" at bounding box center [1402, 66] width 321 height 26
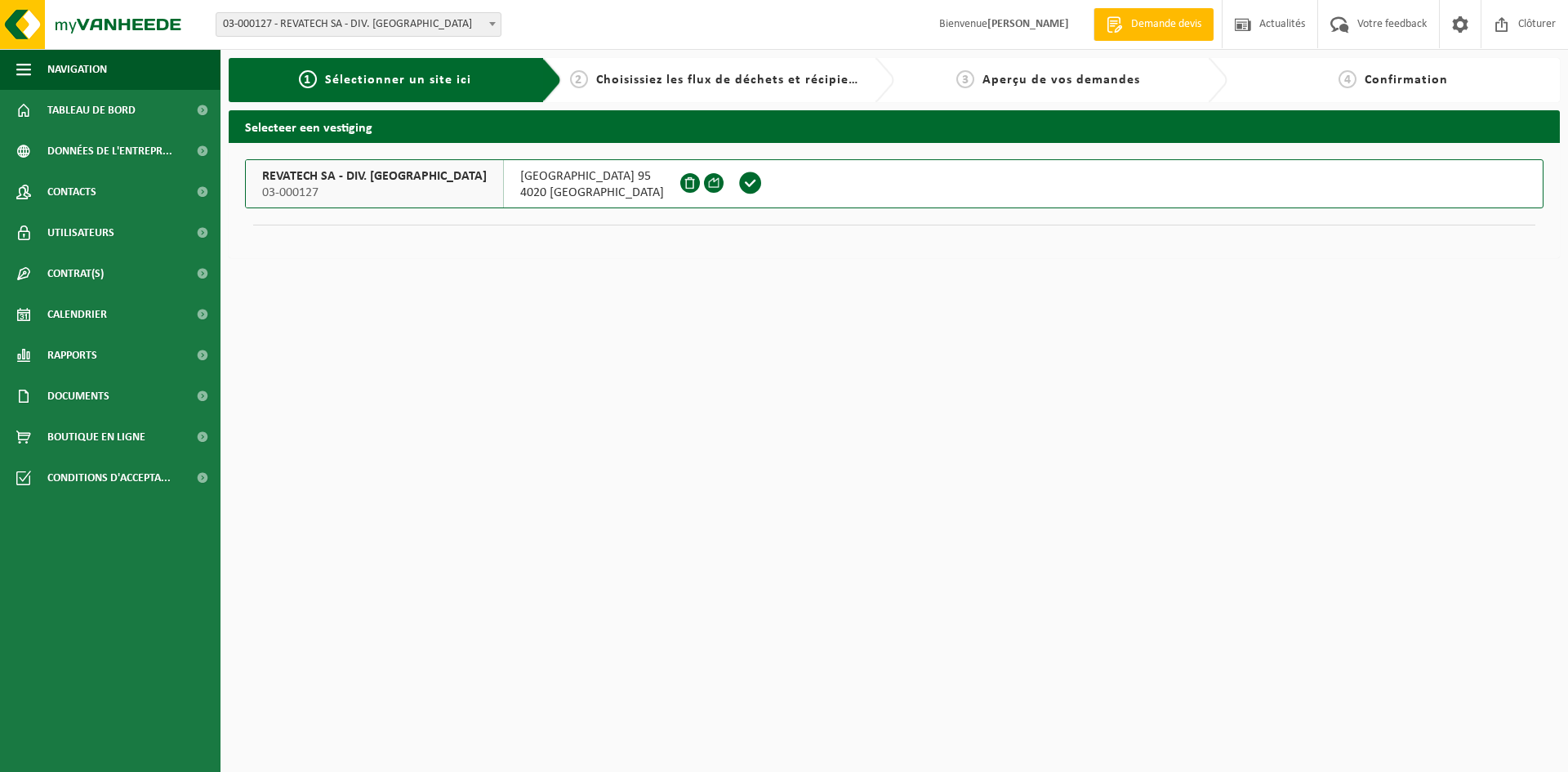
click at [738, 179] on span at bounding box center [750, 182] width 25 height 25
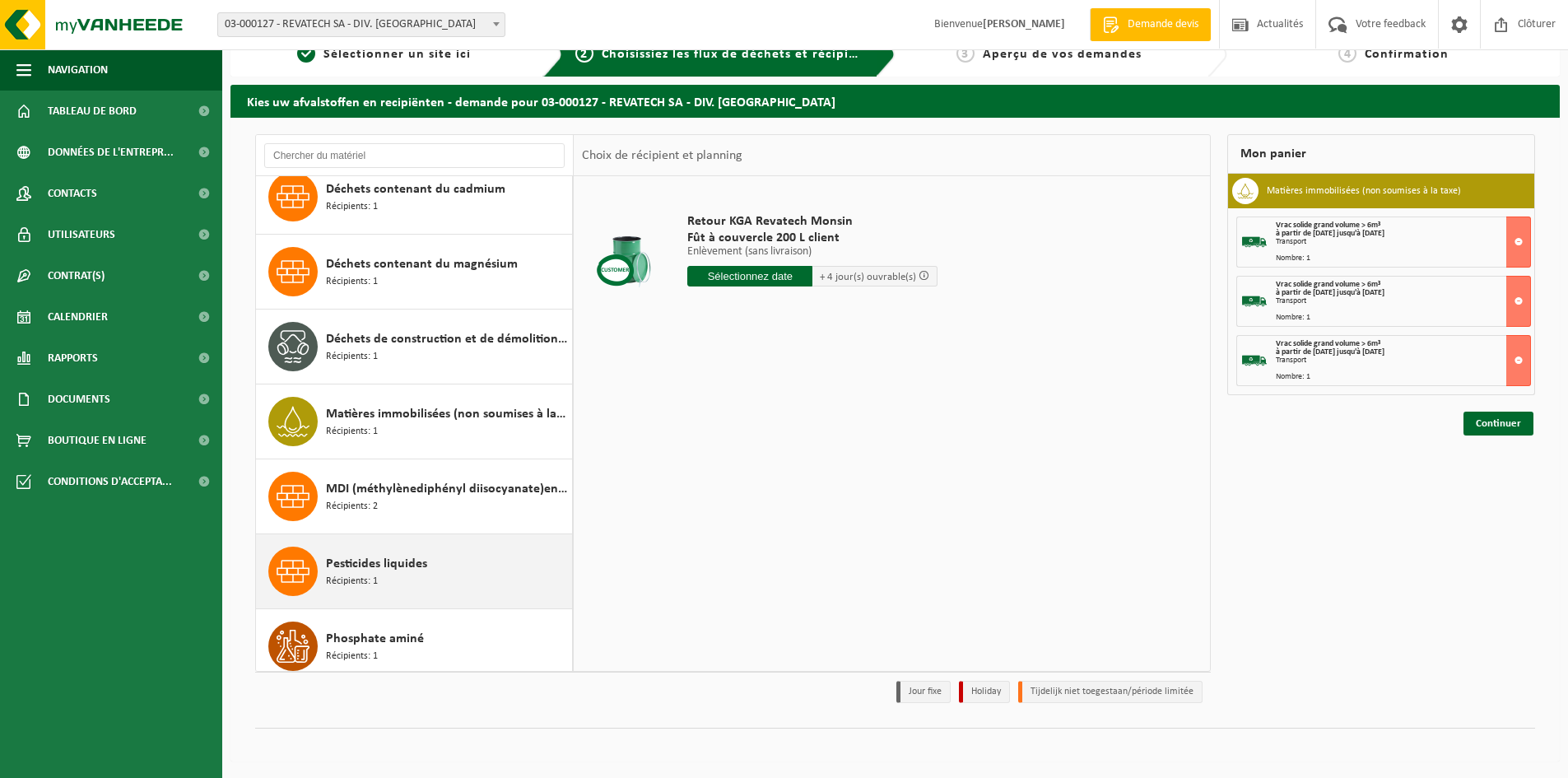
scroll to position [247, 0]
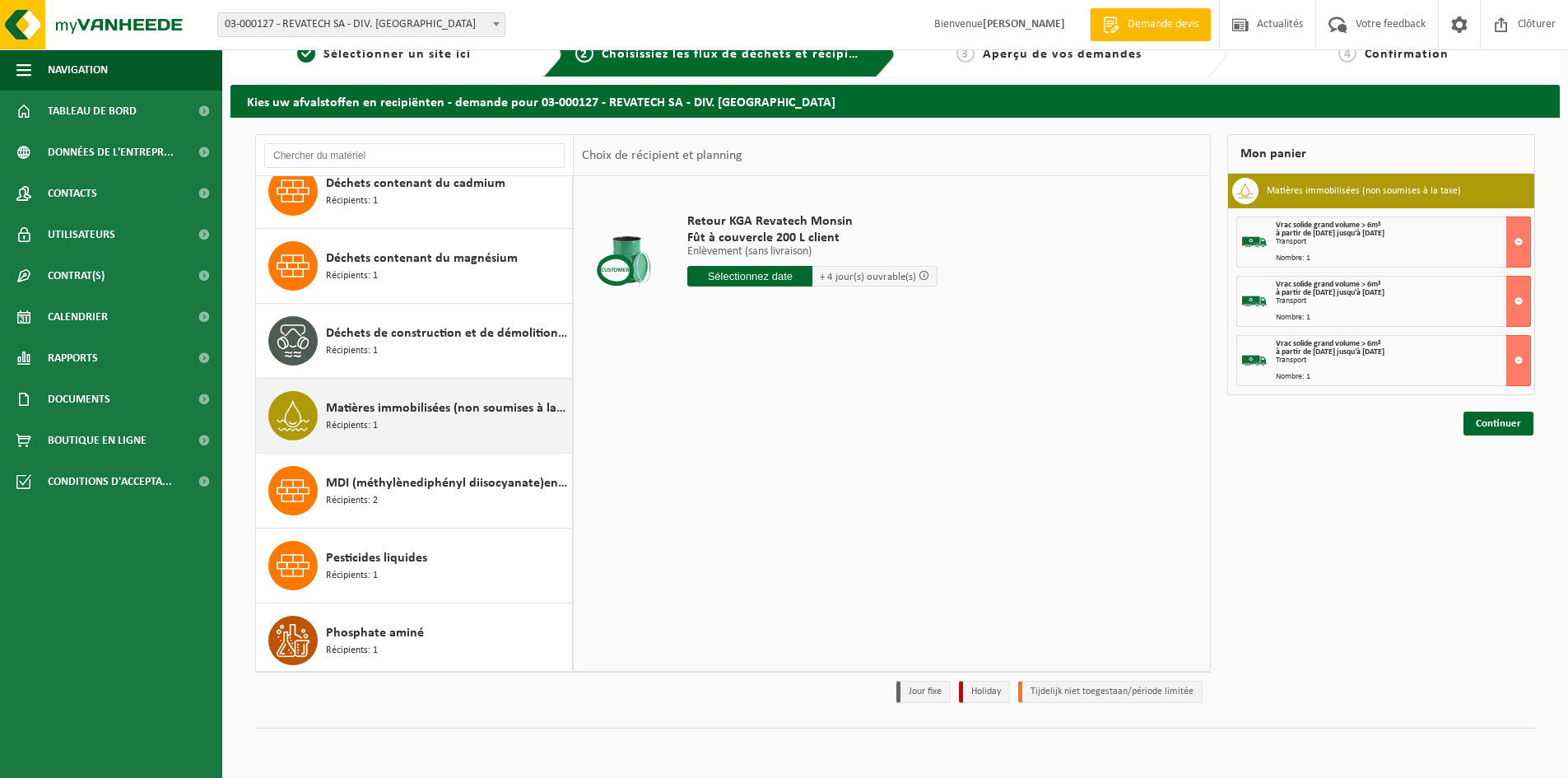
click at [424, 415] on span "Matières immobilisées (non soumises à la taxe)" at bounding box center [447, 408] width 242 height 20
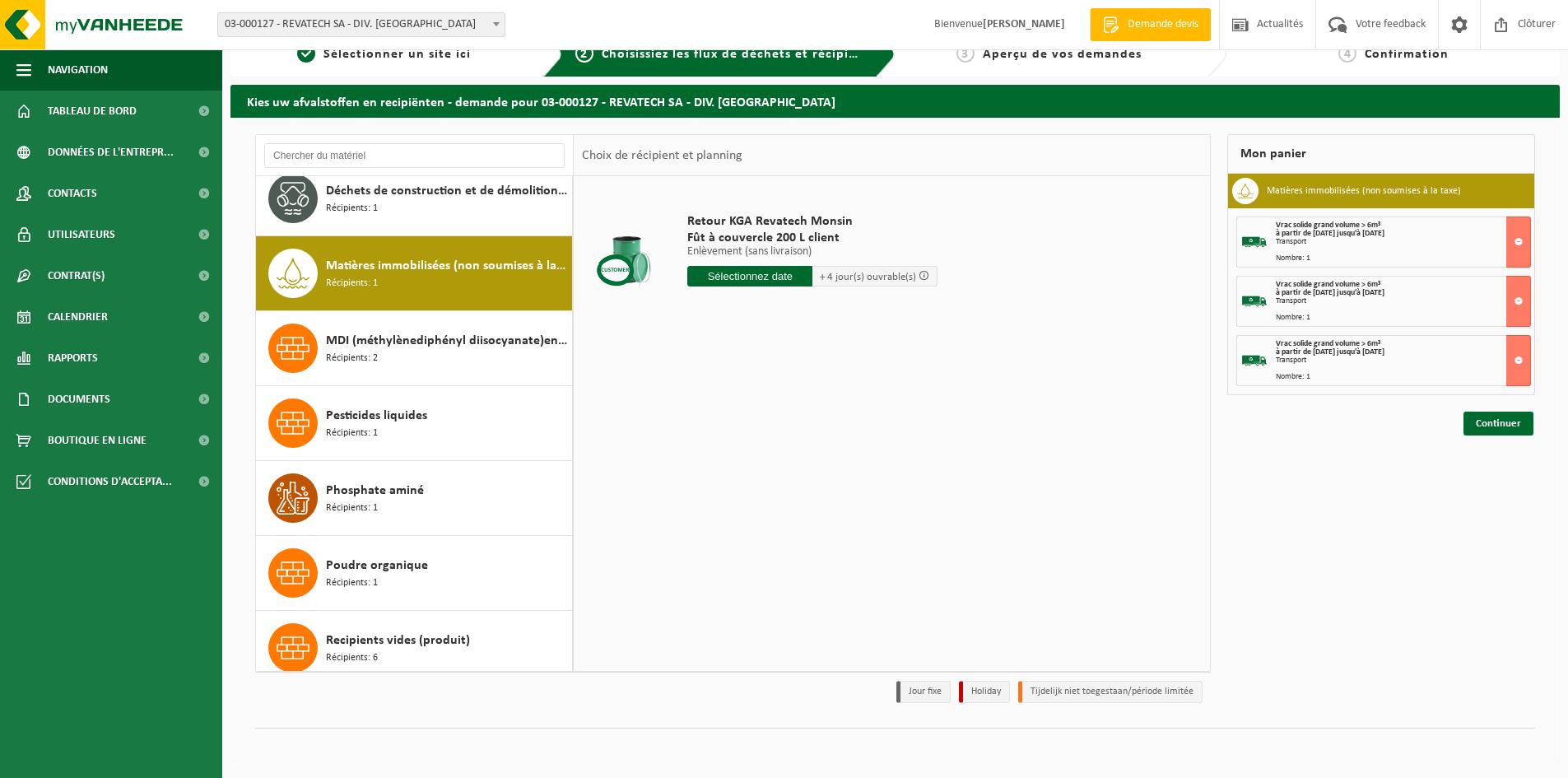
scroll to position [450, 0]
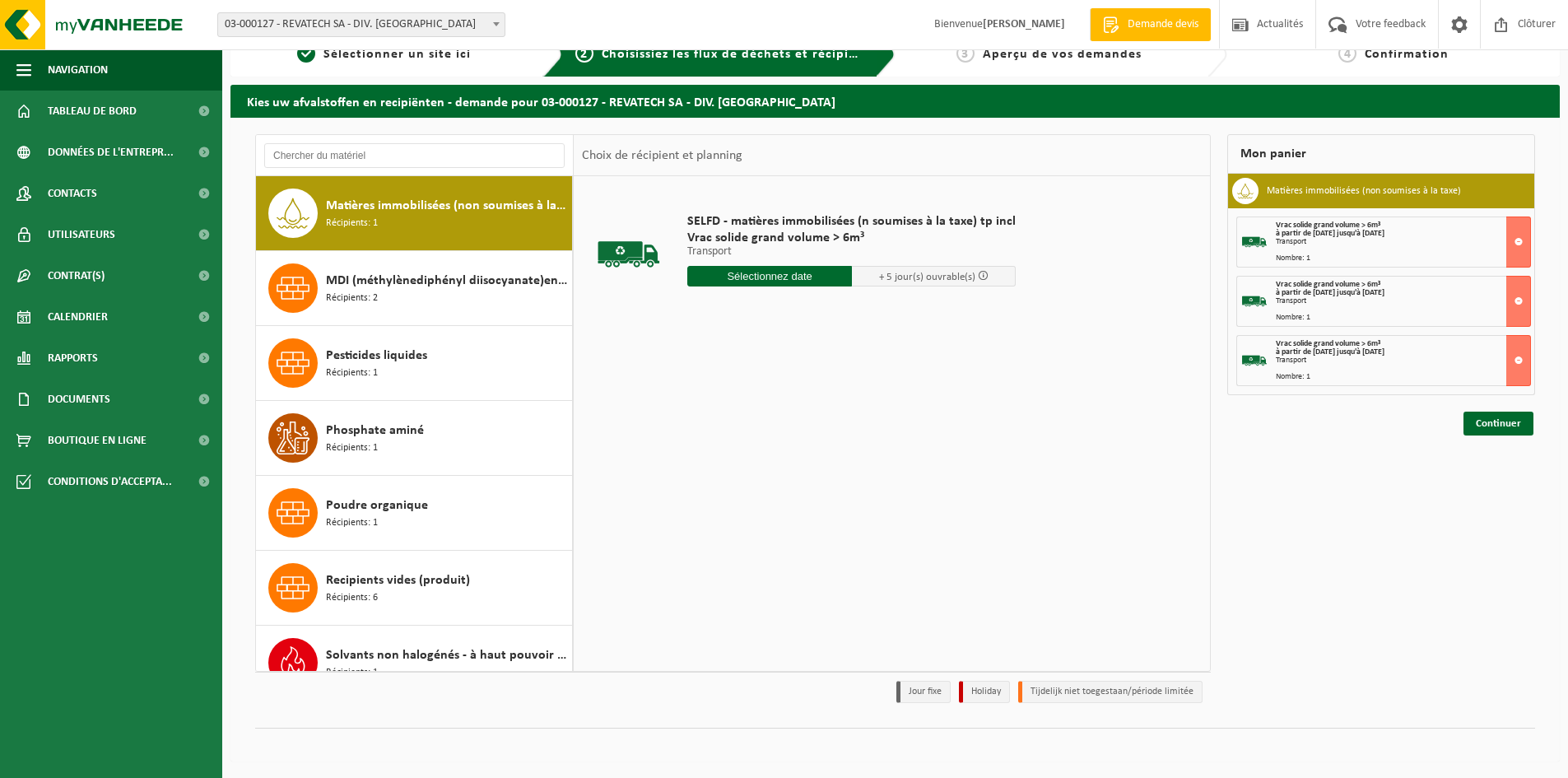
click at [789, 274] on input "text" at bounding box center [770, 277] width 165 height 21
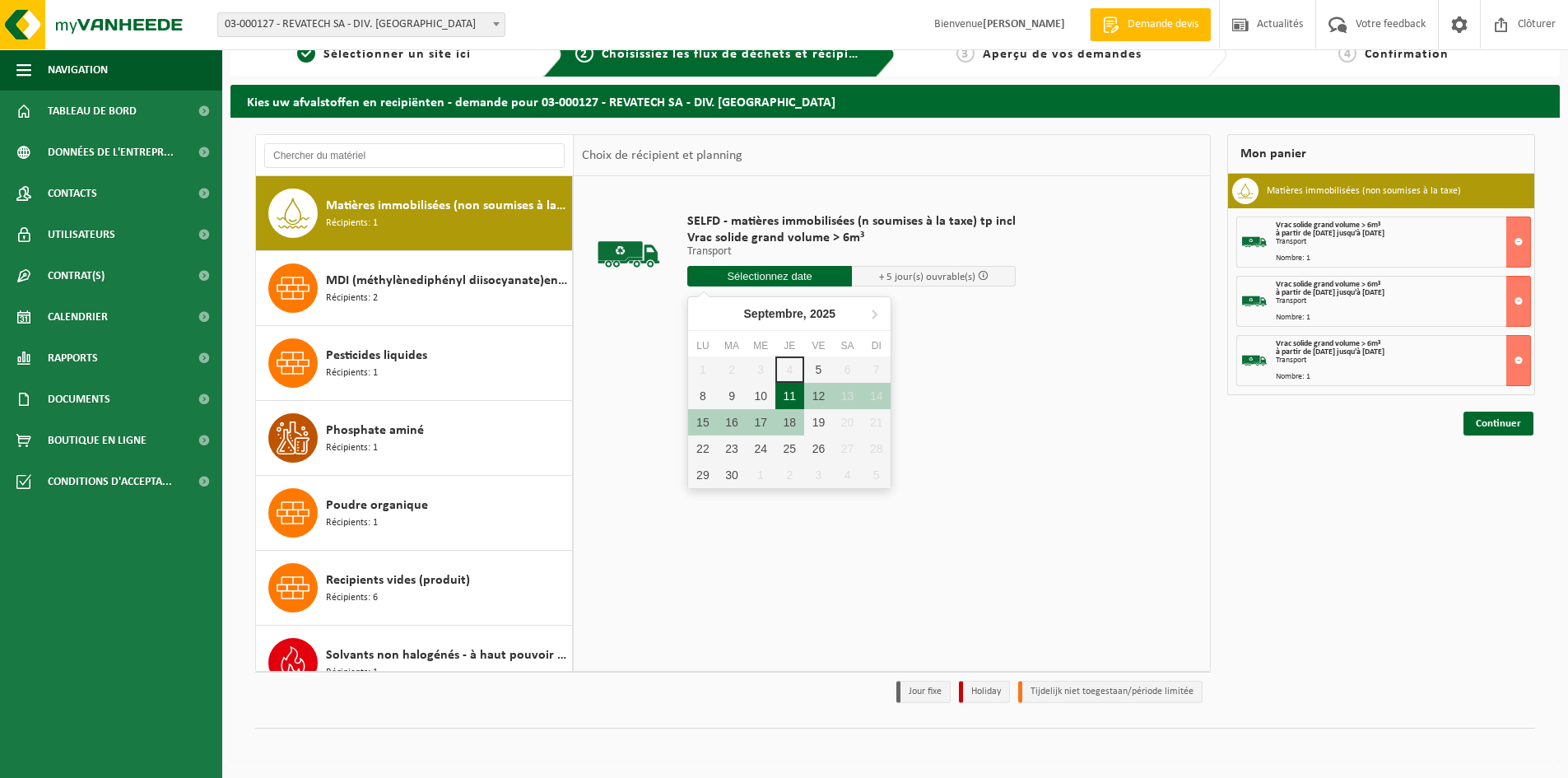
click at [787, 398] on div "11" at bounding box center [790, 396] width 29 height 27
type input "à partir de 2025-09-11"
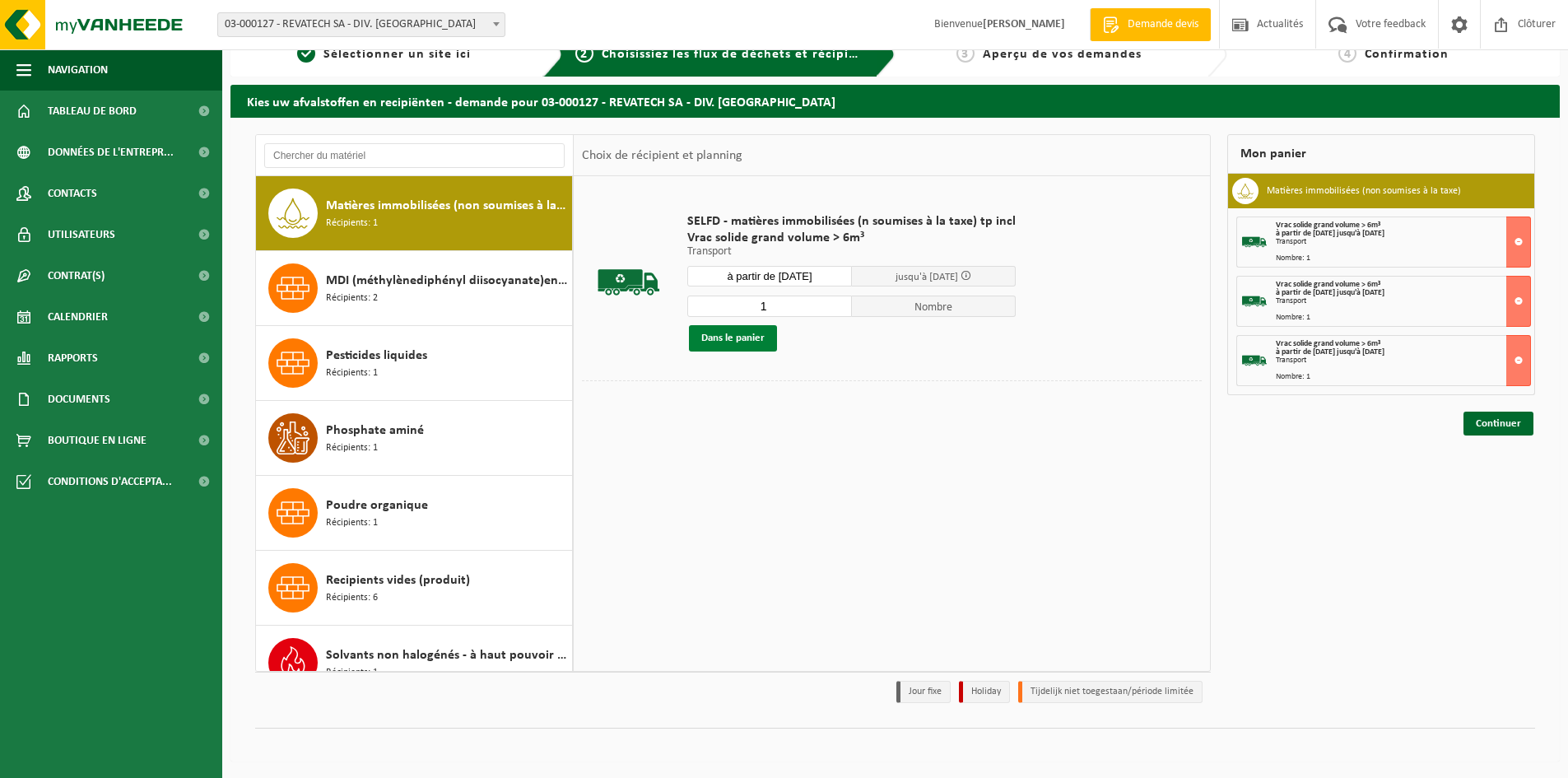
click at [752, 331] on button "Dans le panier" at bounding box center [733, 338] width 88 height 27
click at [1488, 483] on link "Continuer" at bounding box center [1498, 483] width 70 height 24
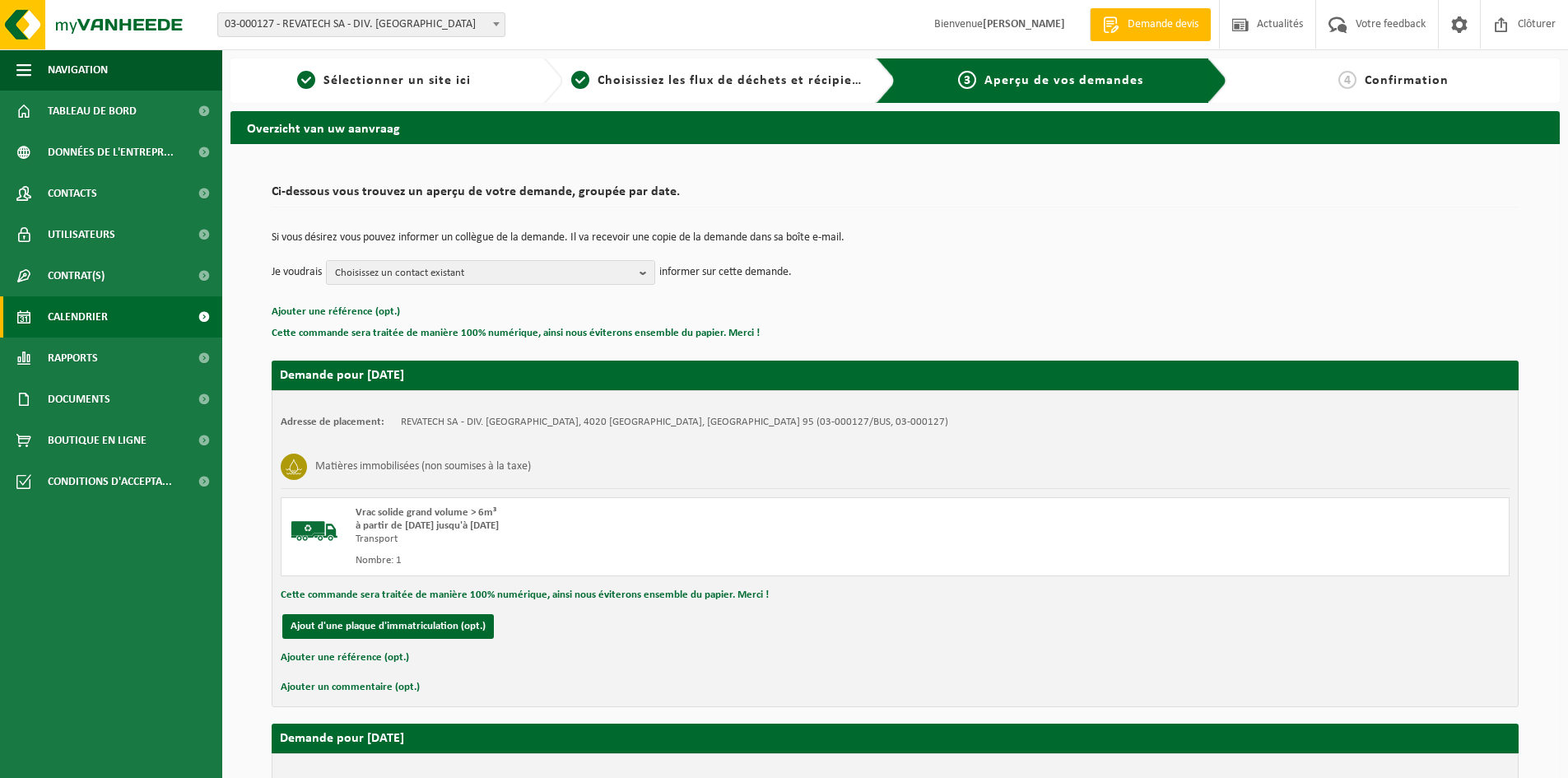
click at [94, 314] on span "Calendrier" at bounding box center [78, 317] width 60 height 41
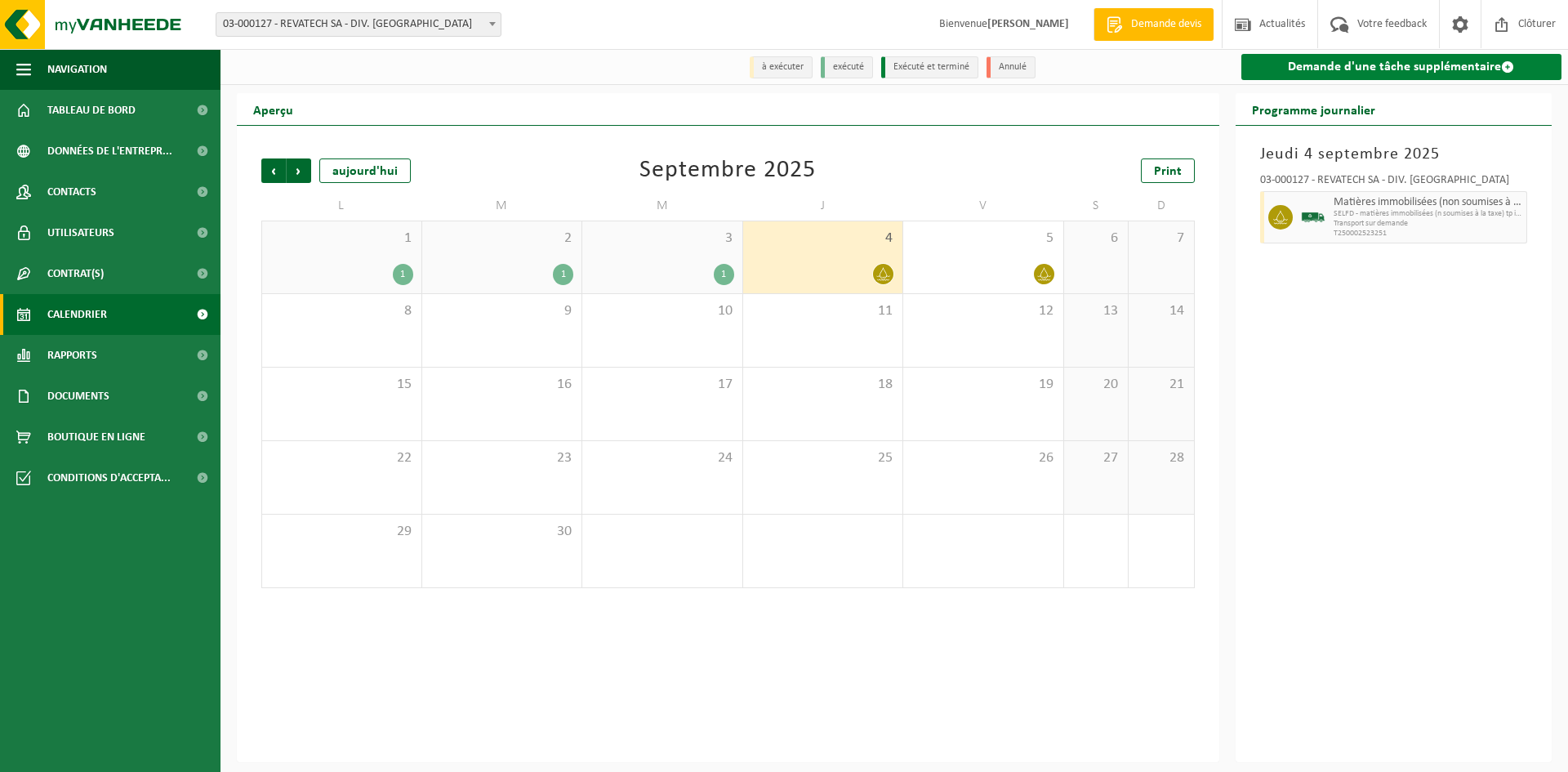
click at [1373, 66] on link "Demande d'une tâche supplémentaire" at bounding box center [1402, 66] width 321 height 26
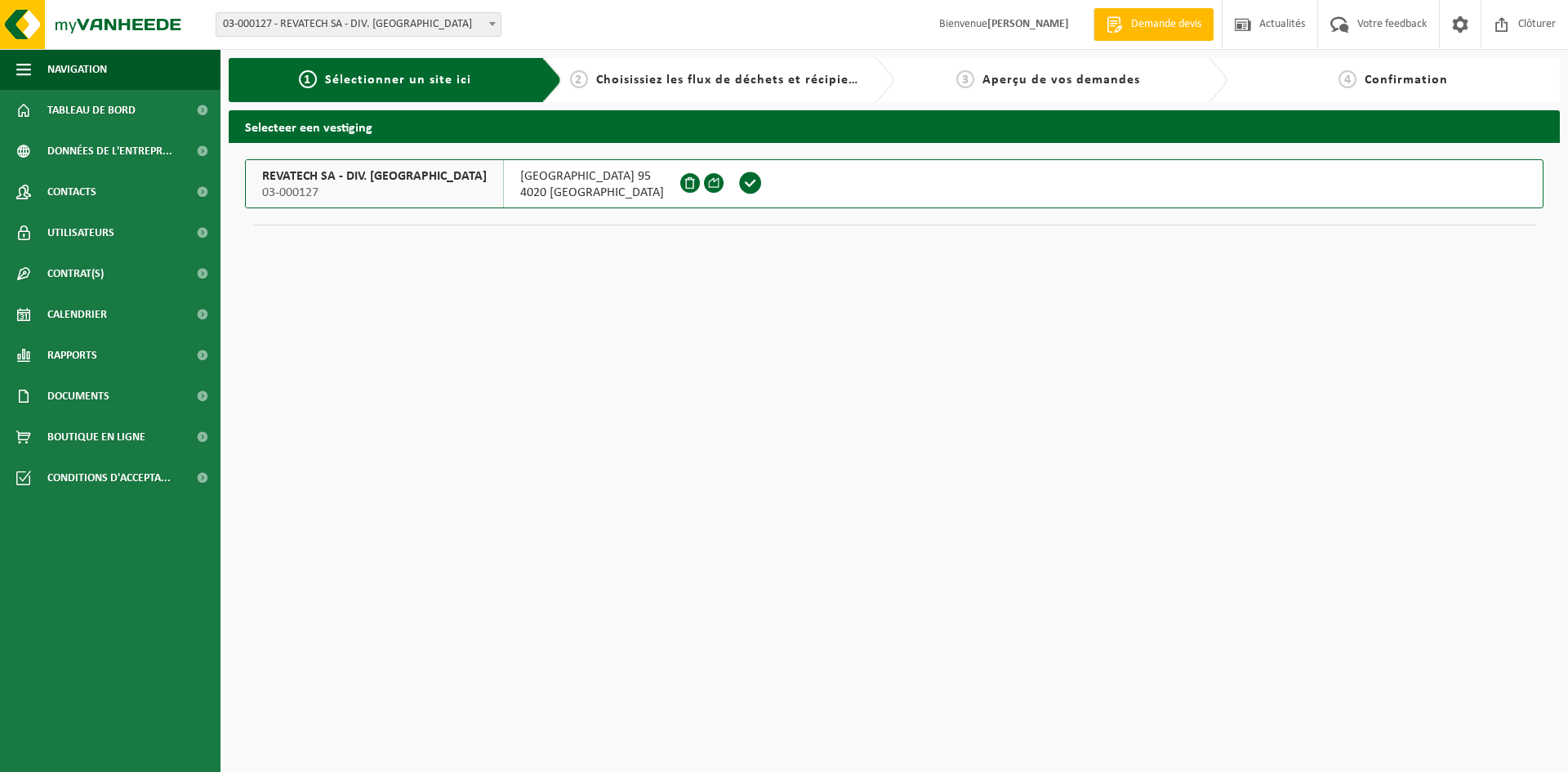
click at [738, 182] on span at bounding box center [750, 182] width 25 height 25
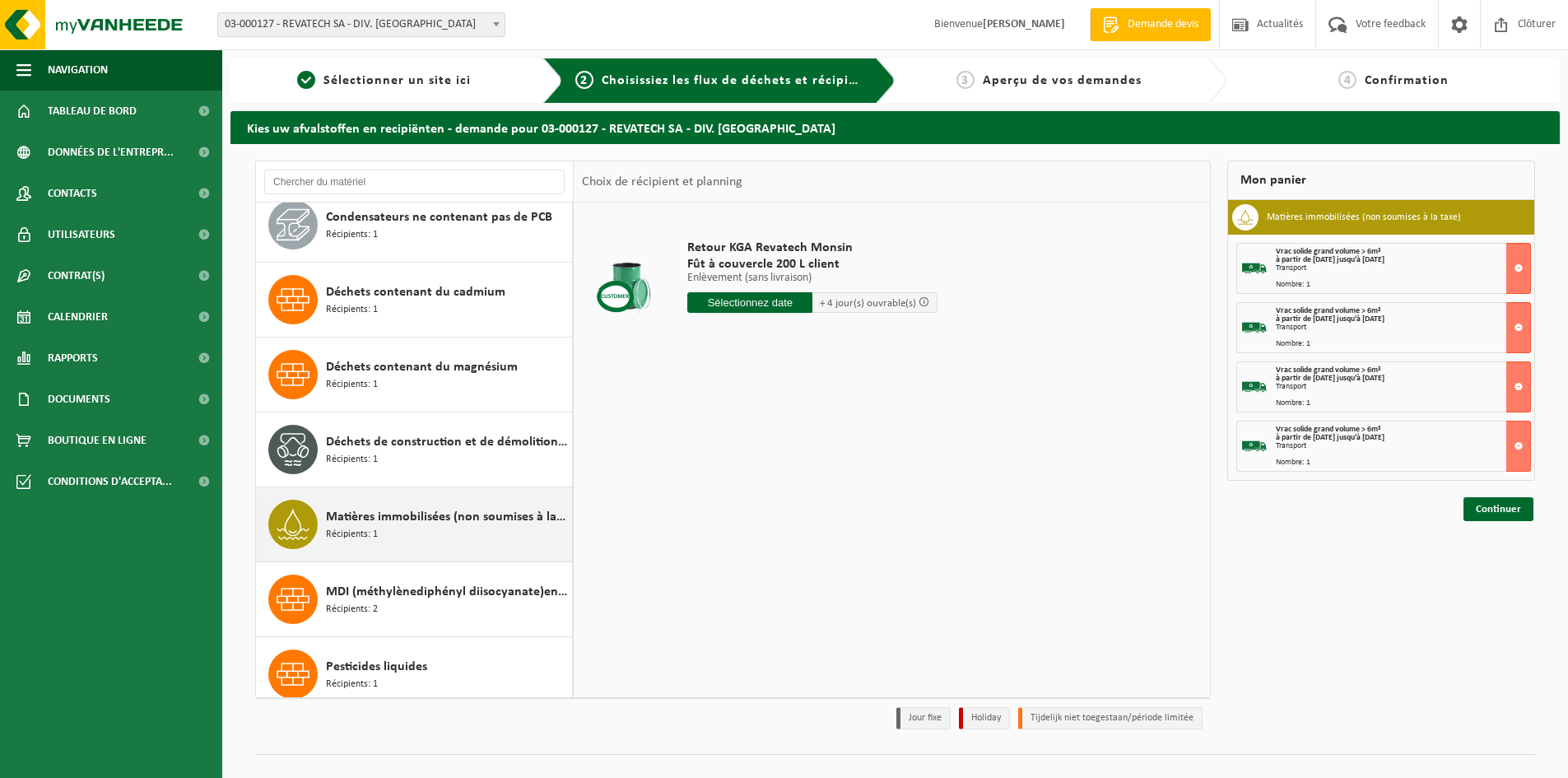
click at [469, 530] on div "Matières immobilisées (non soumises à la taxe) Récipients: 1" at bounding box center [447, 525] width 242 height 50
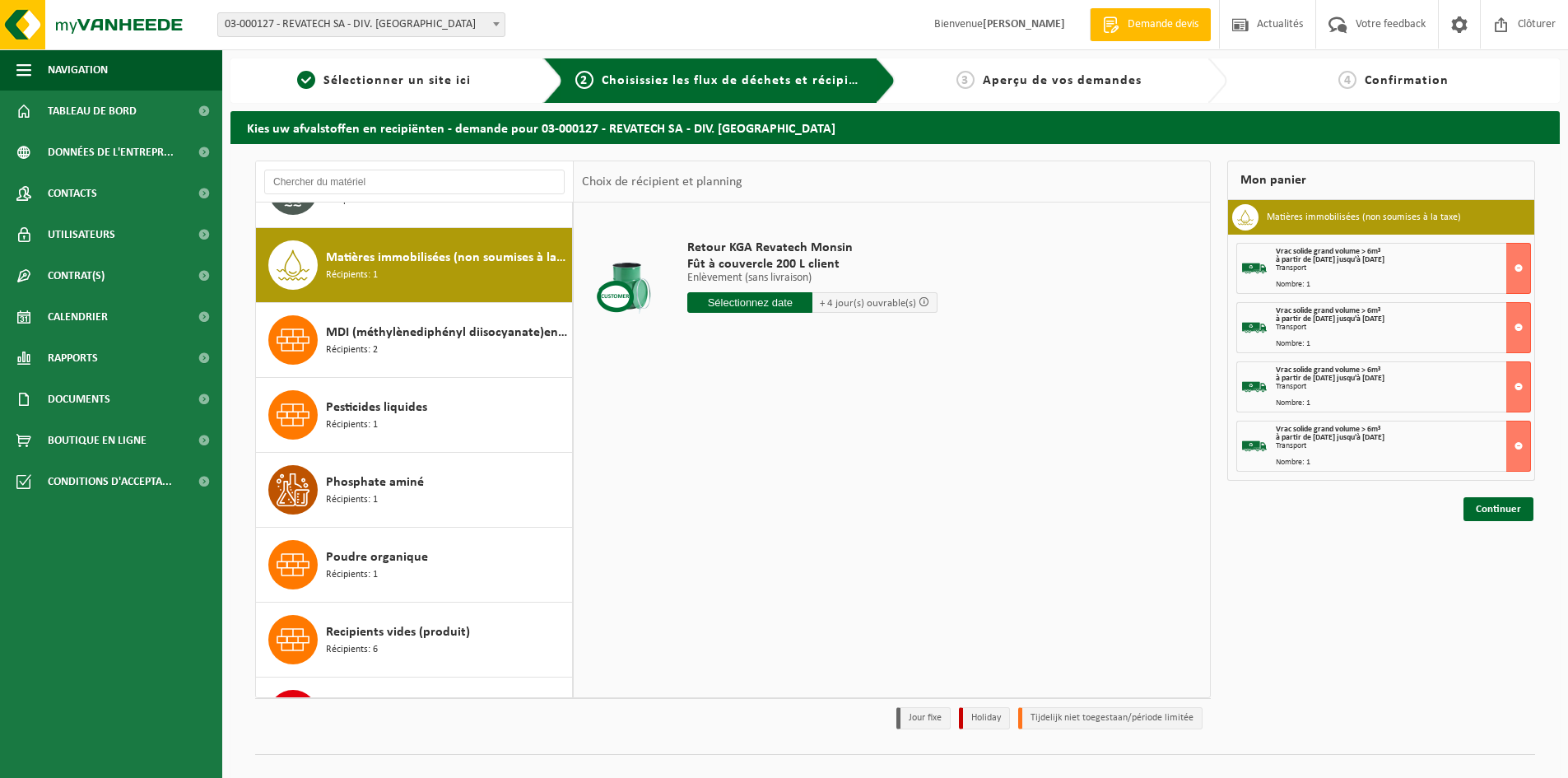
scroll to position [450, 0]
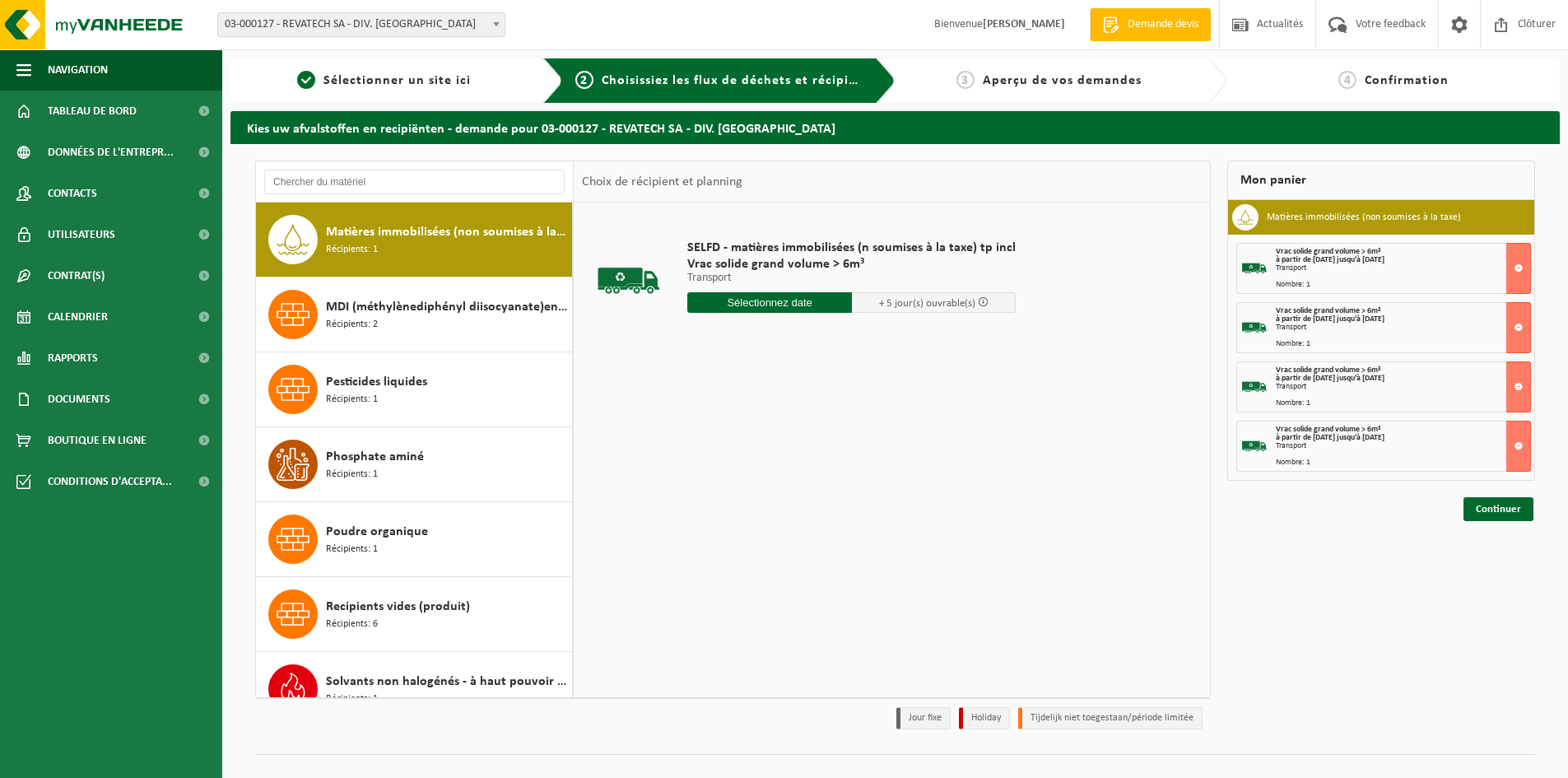
click at [827, 301] on input "text" at bounding box center [770, 302] width 165 height 21
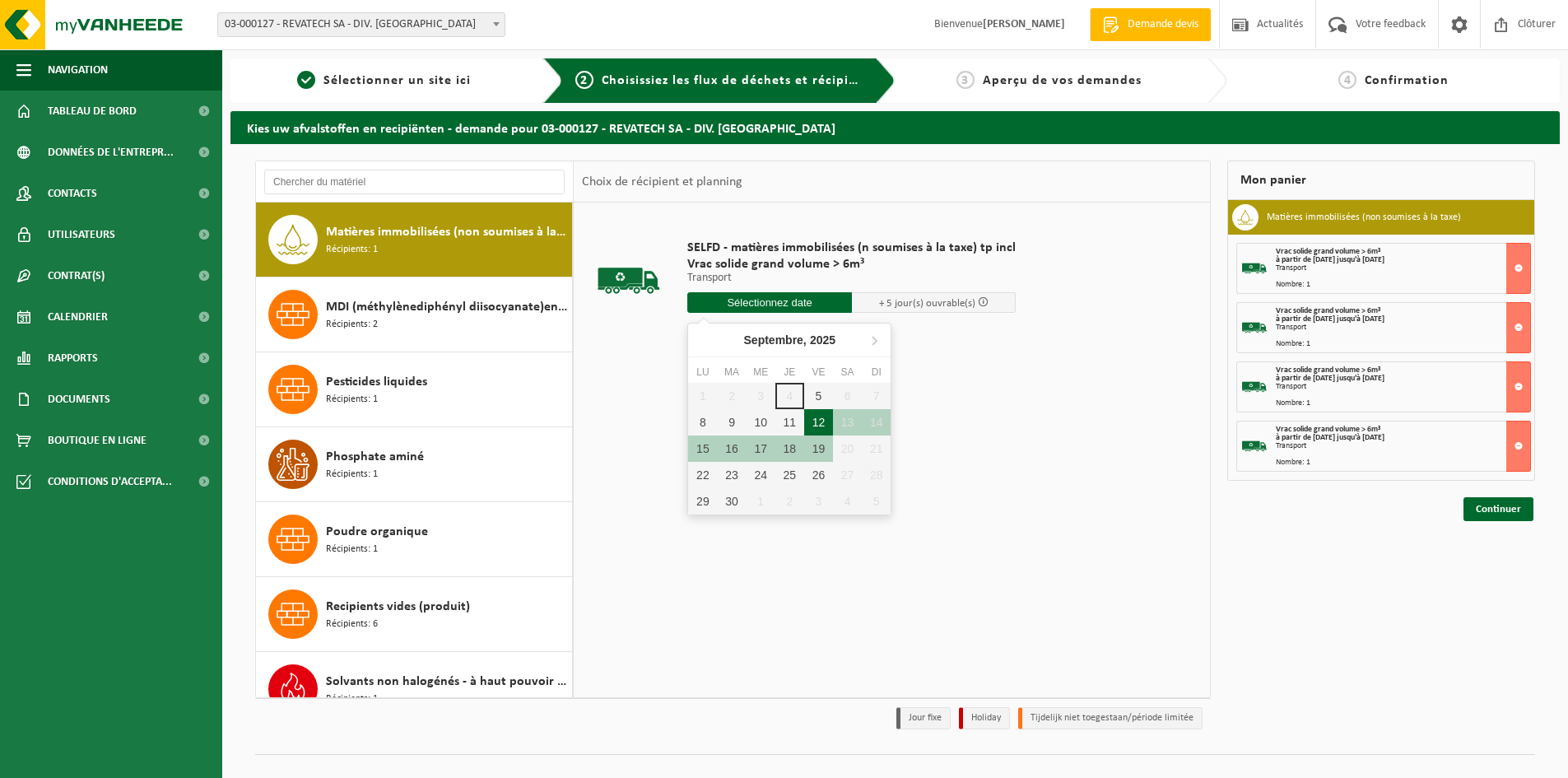
click at [819, 422] on div "12" at bounding box center [819, 422] width 29 height 27
type input "à partir de 2025-09-12"
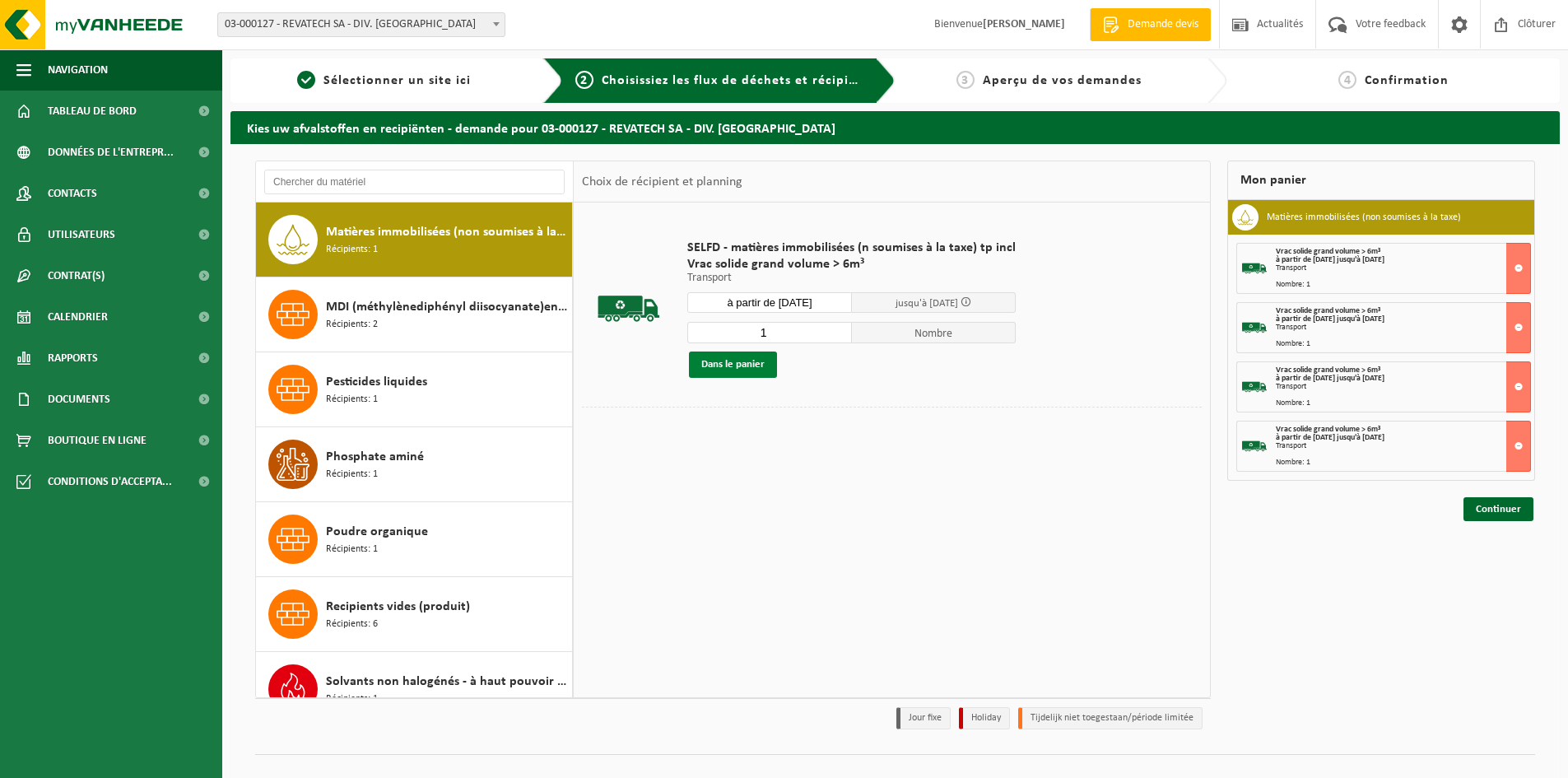
click at [765, 365] on button "Dans le panier" at bounding box center [733, 364] width 88 height 27
click at [1480, 568] on link "Continuer" at bounding box center [1498, 568] width 70 height 24
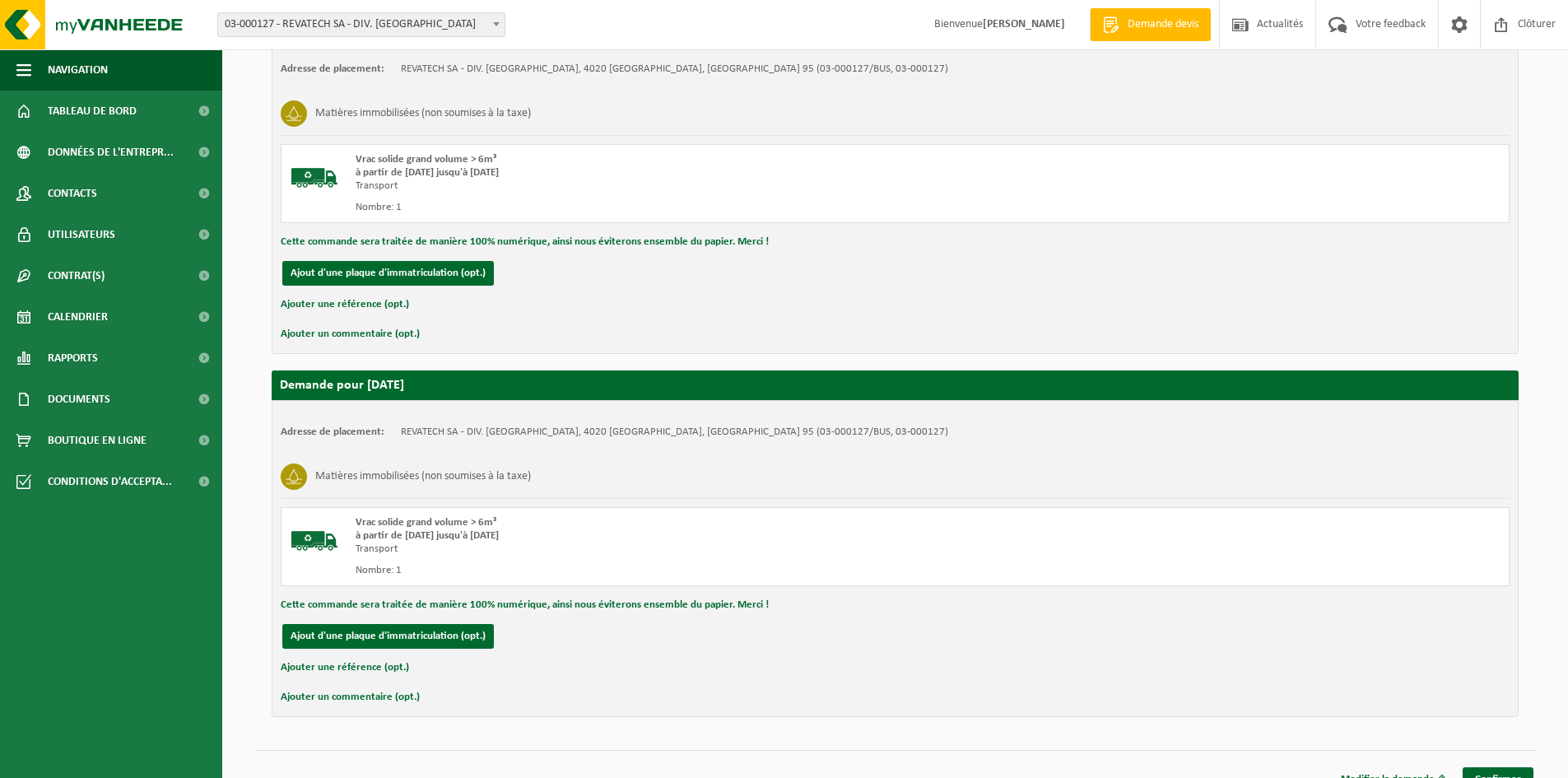
scroll to position [1465, 0]
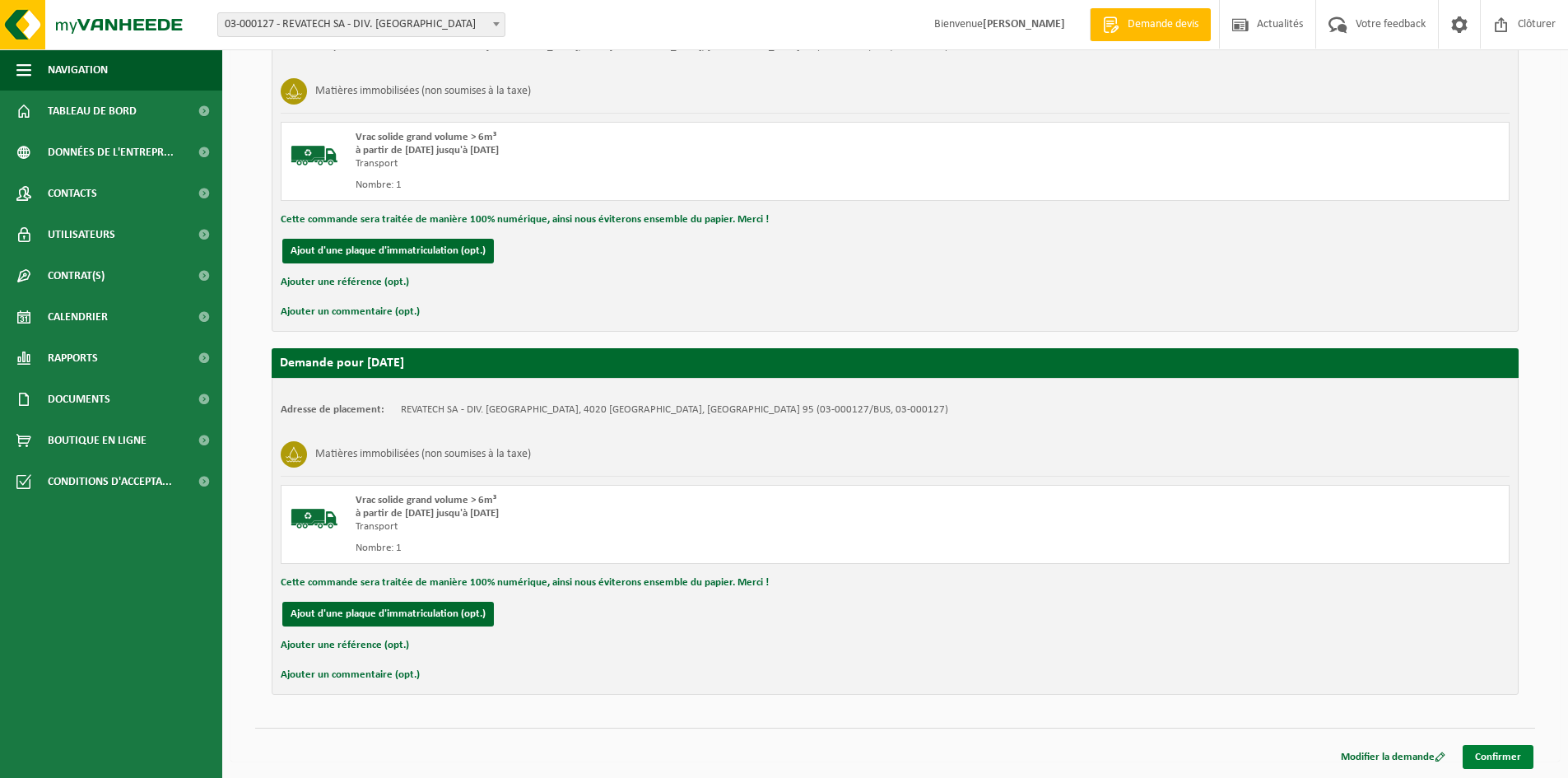
click at [1487, 754] on link "Confirmer" at bounding box center [1498, 757] width 70 height 24
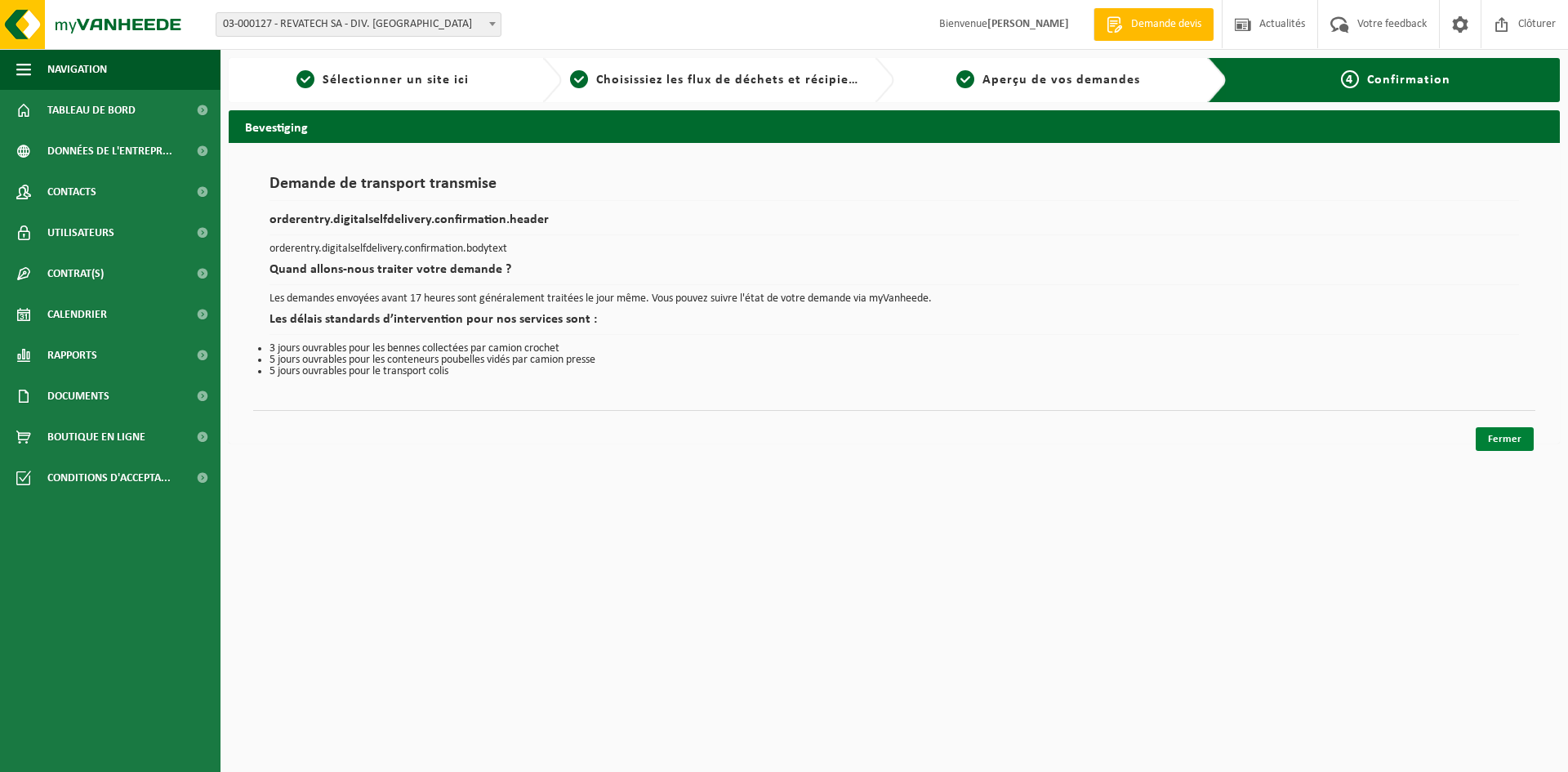
click at [1490, 439] on link "Fermer" at bounding box center [1505, 440] width 58 height 24
